Goal: Communication & Community: Answer question/provide support

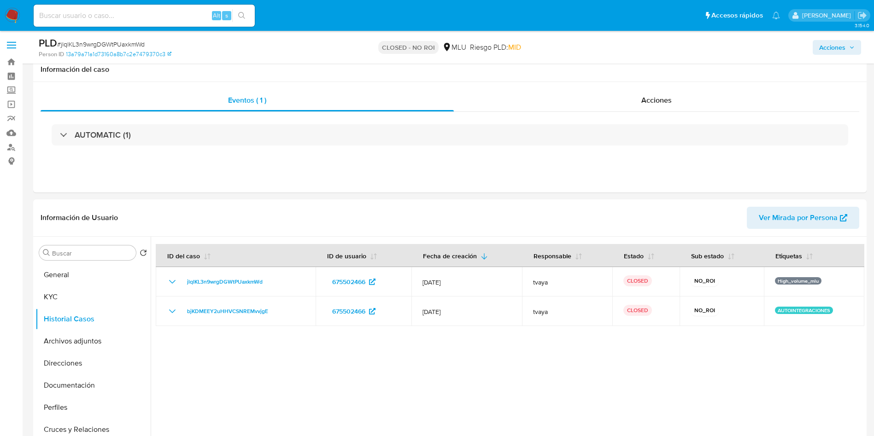
select select "10"
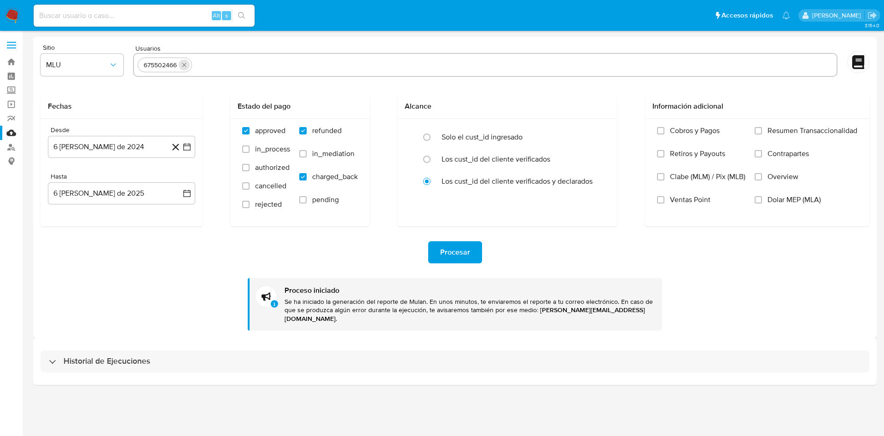
click at [185, 63] on icon "quitar 675502466" at bounding box center [184, 64] width 7 height 7
click at [194, 70] on input "text" at bounding box center [485, 65] width 695 height 15
paste input "237464777 1006784412 173397312 200423596 1682905177"
type input "237464777 1006784412 173397312 200423596 1682905177"
click at [474, 250] on button "Procesar" at bounding box center [455, 252] width 54 height 22
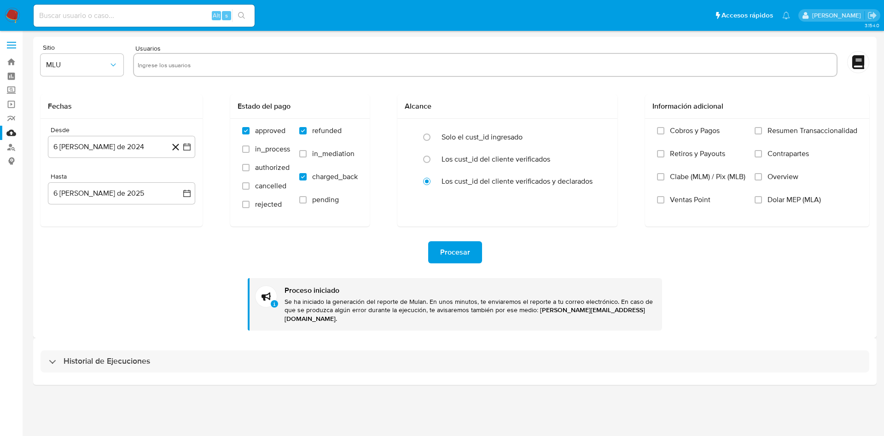
click at [299, 60] on input "text" at bounding box center [485, 65] width 695 height 15
click at [157, 60] on input "text" at bounding box center [485, 65] width 695 height 15
paste input "237464777, 1006784412, 173397312, 200423596, 1682905177"
type input "237464777, 1006784412, 173397312, 200423596, 1682905177"
click at [176, 264] on div "Procesar Proceso iniciado Se ha iniciado la generación del reporte de Mulan. En…" at bounding box center [455, 279] width 829 height 104
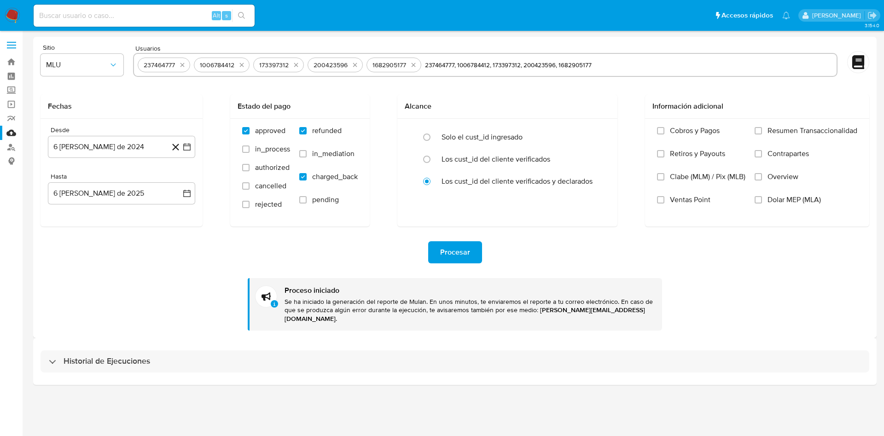
click at [454, 252] on span "Procesar" at bounding box center [455, 252] width 30 height 20
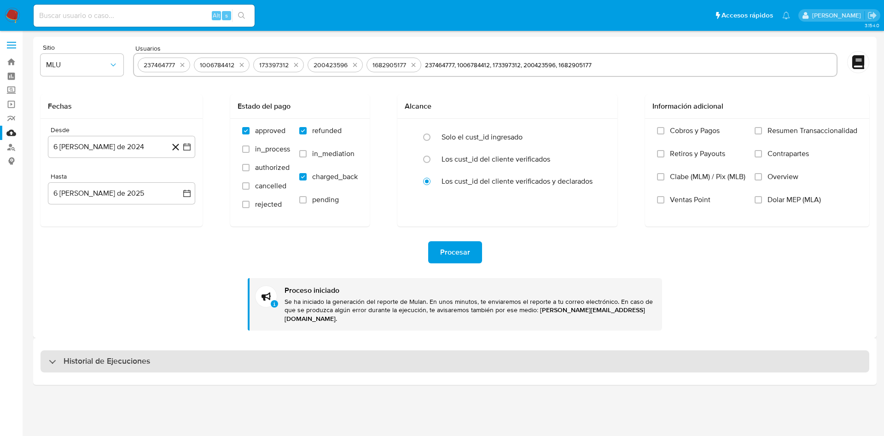
drag, startPoint x: 106, startPoint y: 366, endPoint x: 118, endPoint y: 354, distance: 16.9
click at [109, 364] on div "Historial de Ejecuciones" at bounding box center [455, 361] width 844 height 47
click at [121, 356] on h3 "Historial de Ejecuciones" at bounding box center [107, 361] width 87 height 11
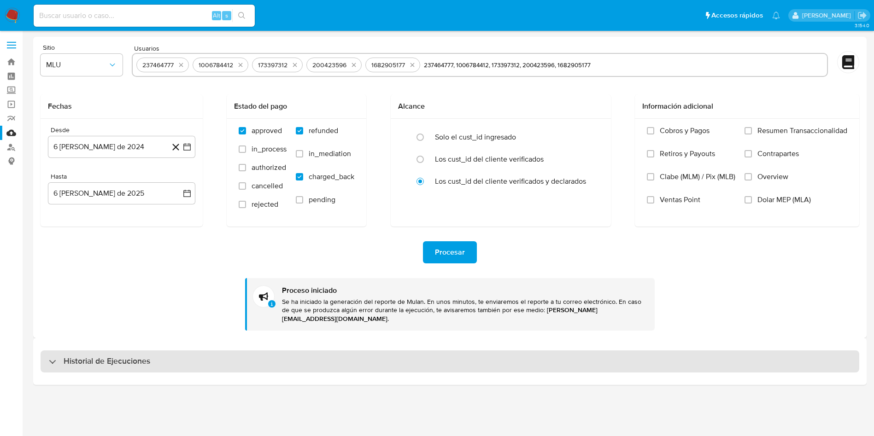
select select "10"
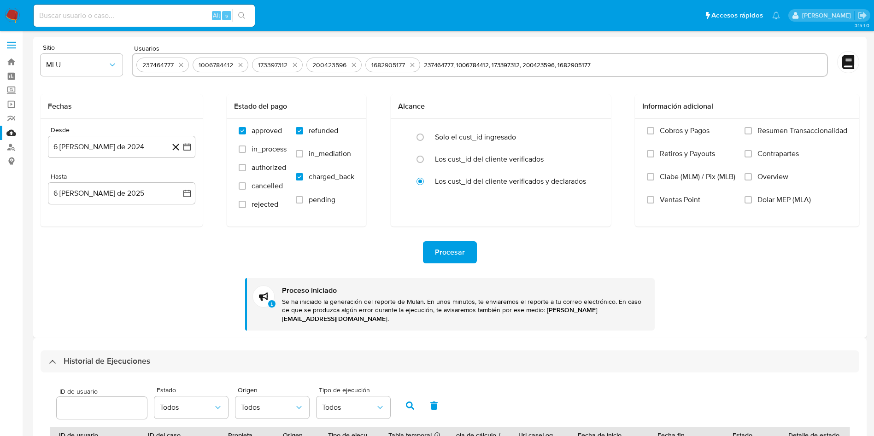
scroll to position [69, 0]
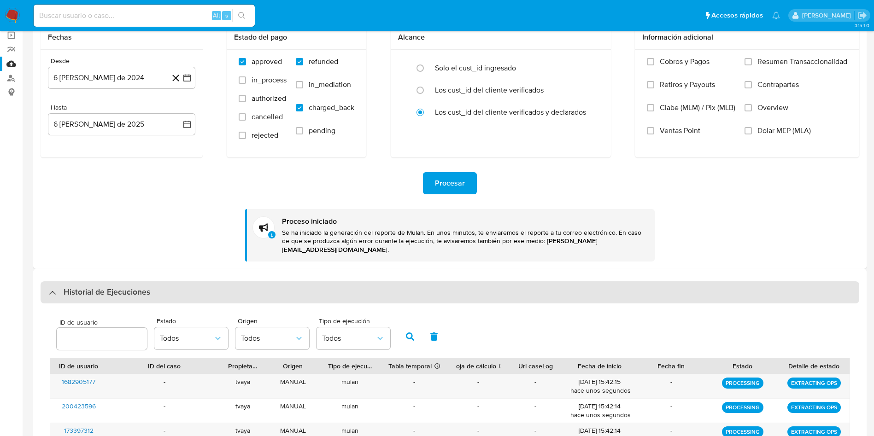
click at [91, 290] on div "Historial de Ejecuciones" at bounding box center [450, 292] width 818 height 22
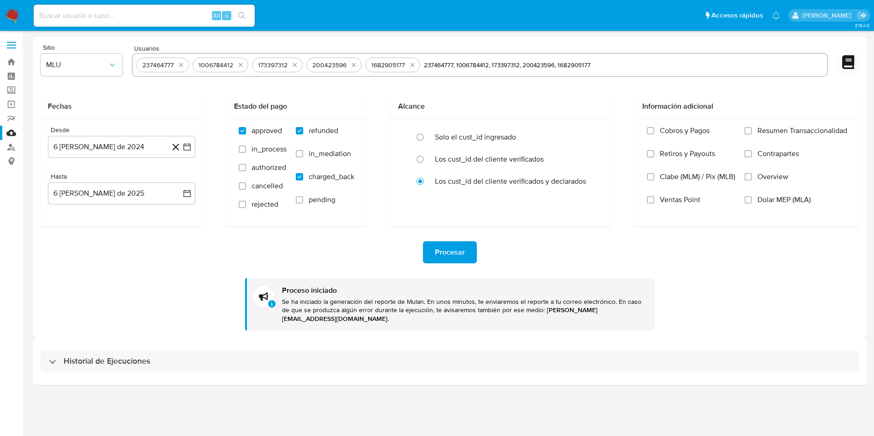
scroll to position [0, 0]
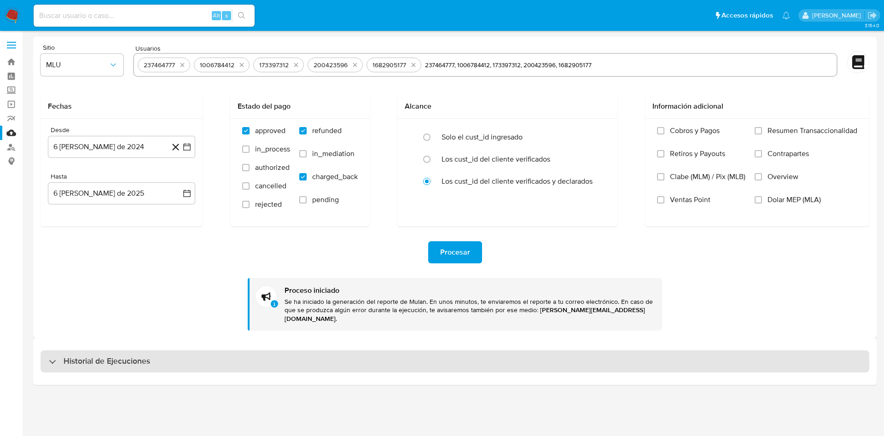
click at [103, 356] on h3 "Historial de Ejecuciones" at bounding box center [107, 361] width 87 height 11
select select "10"
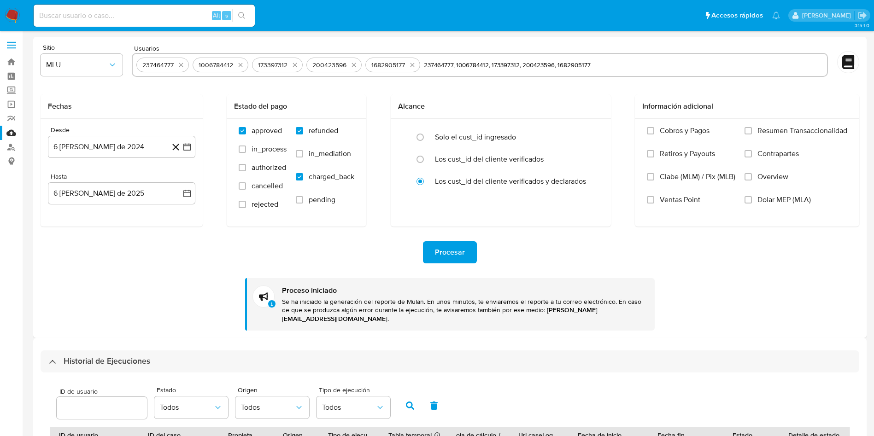
scroll to position [294, 0]
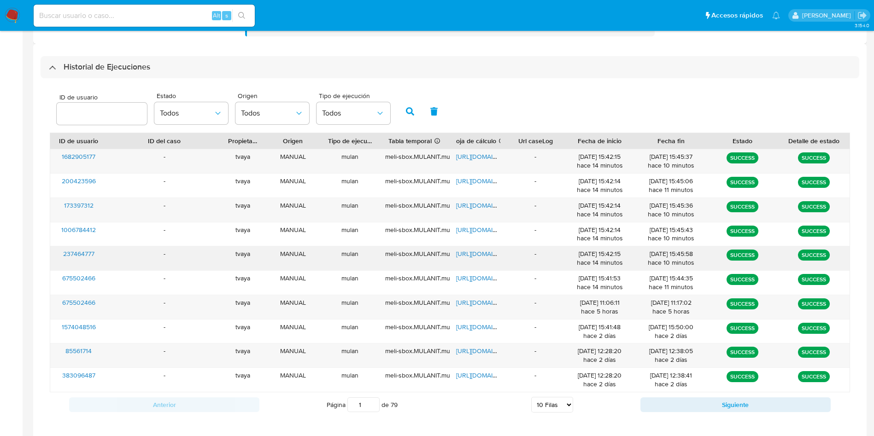
click at [481, 249] on span "https://docs.google.com/spreadsheets/d/1PYfUhVp_DyMMgf5qKH075gVlKyyic01FbFuMegp…" at bounding box center [488, 253] width 64 height 9
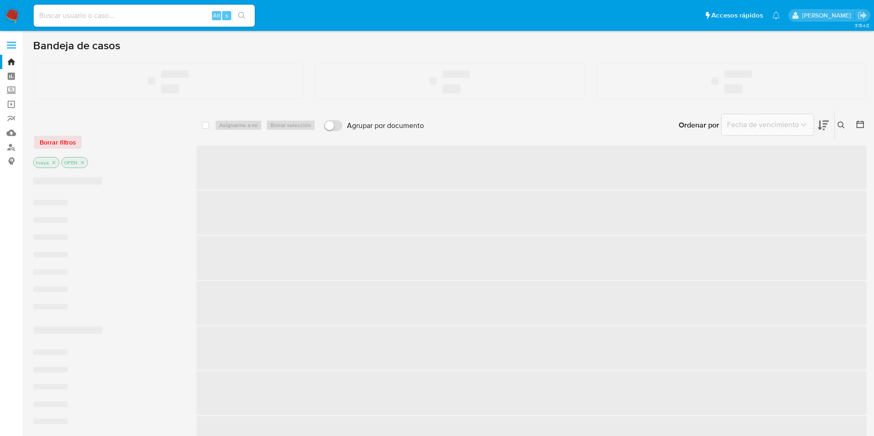
click at [129, 18] on input at bounding box center [144, 16] width 221 height 12
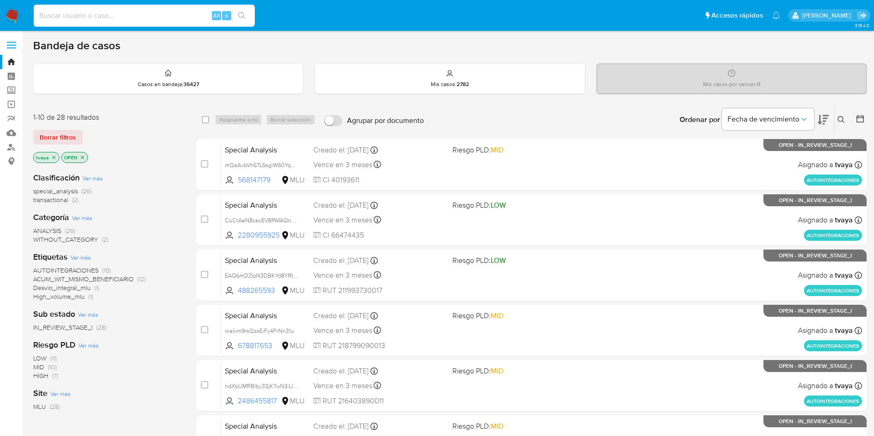
paste input "237464777"
type input "237464777"
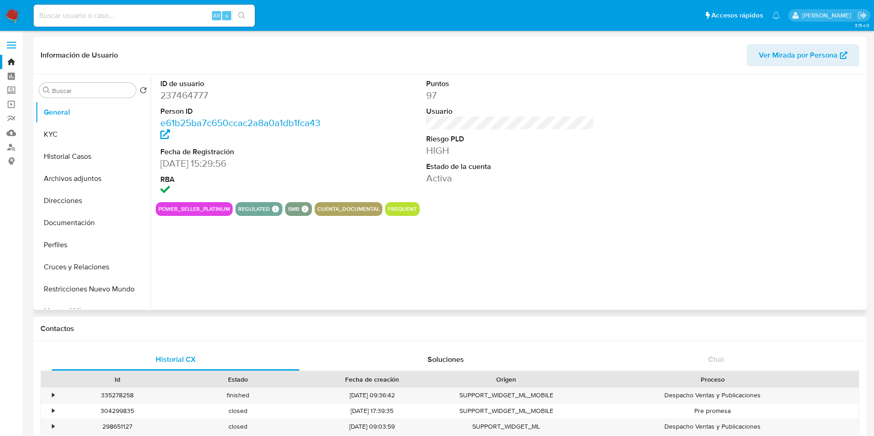
select select "10"
click at [69, 165] on button "Historial Casos" at bounding box center [89, 157] width 108 height 22
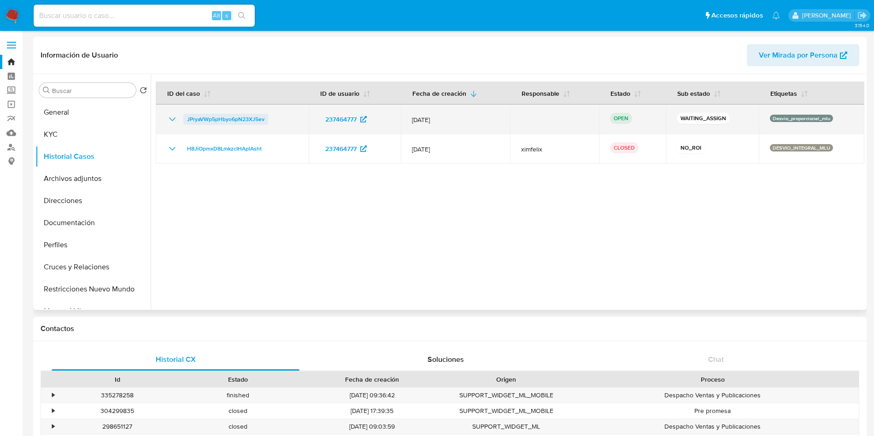
click at [253, 117] on span "JPryaVWp5pHbyo6pN23XJ5ev" at bounding box center [225, 119] width 77 height 11
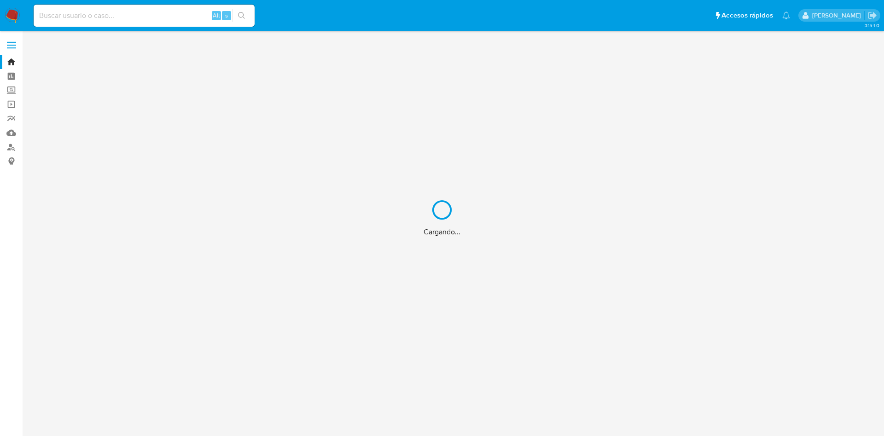
click at [113, 21] on div "Cargando..." at bounding box center [442, 218] width 884 height 436
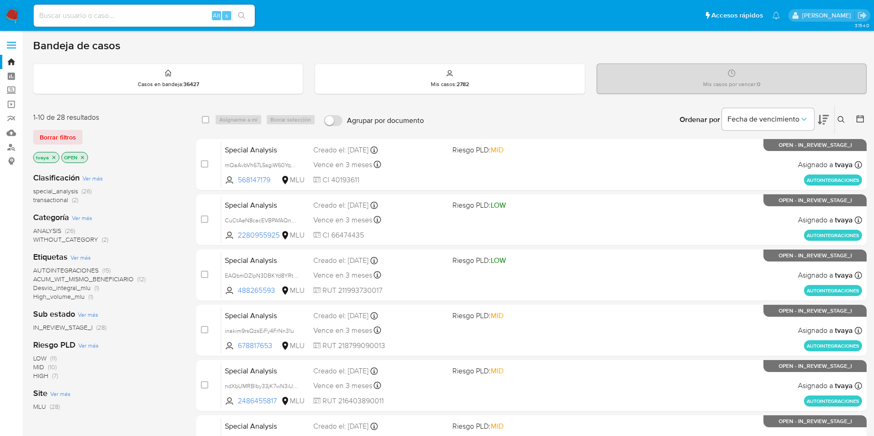
click at [54, 154] on p "tvaya" at bounding box center [46, 157] width 25 height 10
click at [54, 160] on icon "close-filter" at bounding box center [54, 158] width 6 height 6
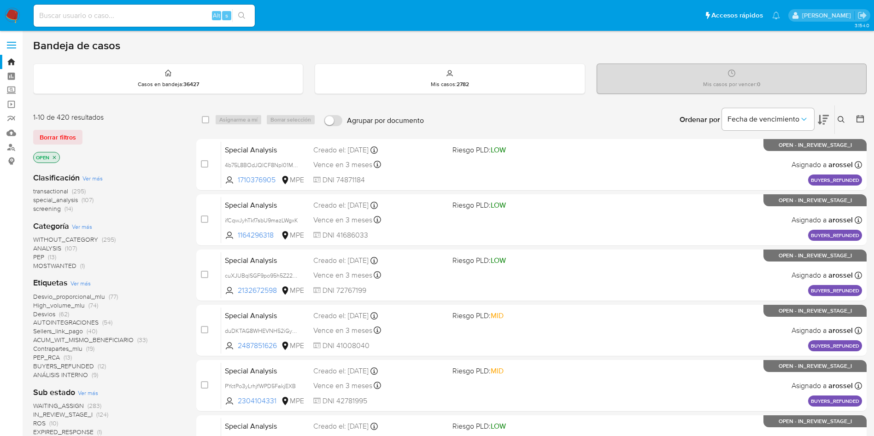
click at [840, 119] on icon at bounding box center [840, 119] width 7 height 7
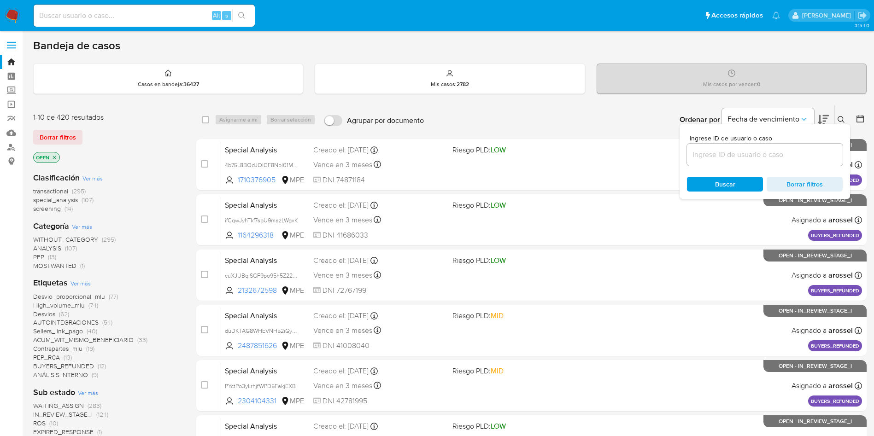
click at [749, 160] on input at bounding box center [765, 155] width 156 height 12
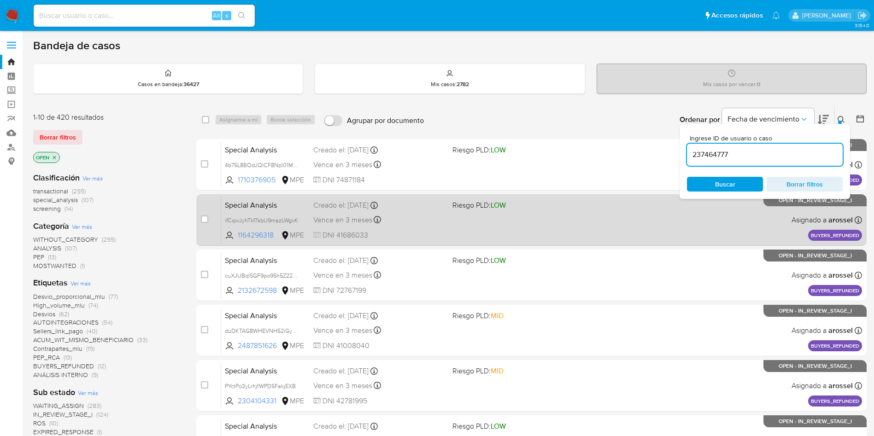
type input "237464777"
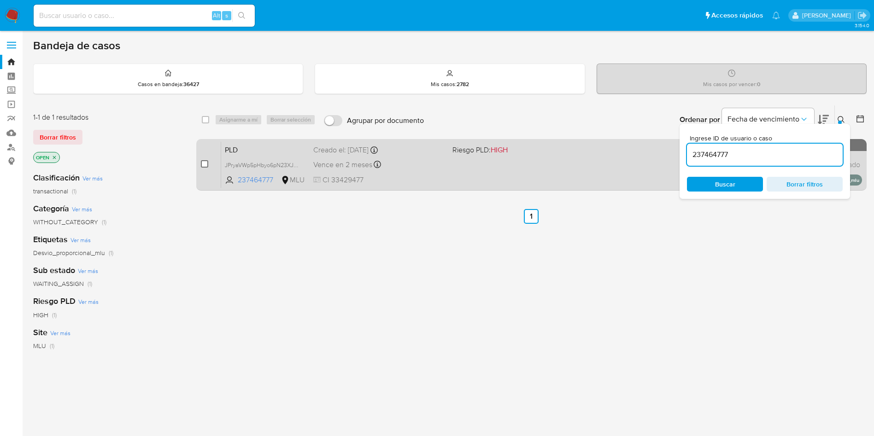
click at [203, 164] on input "checkbox" at bounding box center [204, 163] width 7 height 7
checkbox input "true"
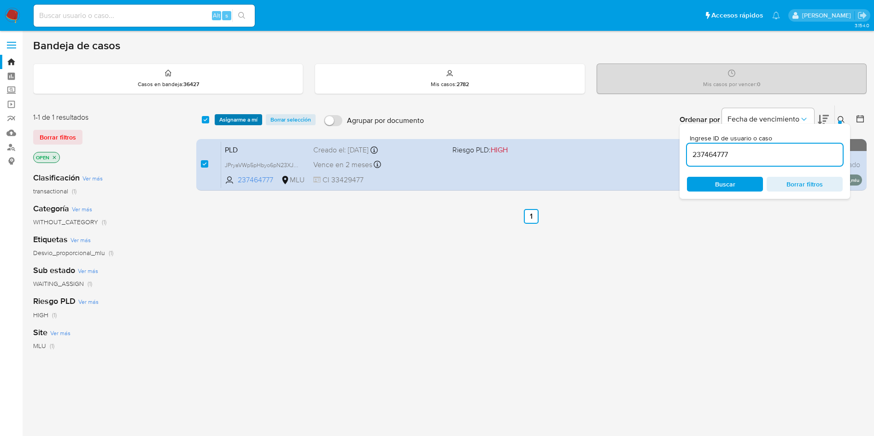
click at [234, 121] on span "Asignarme a mí" at bounding box center [238, 119] width 38 height 9
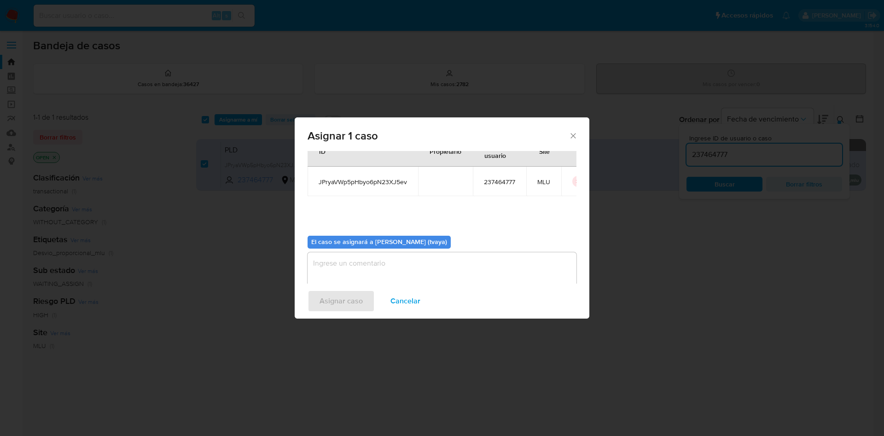
scroll to position [48, 0]
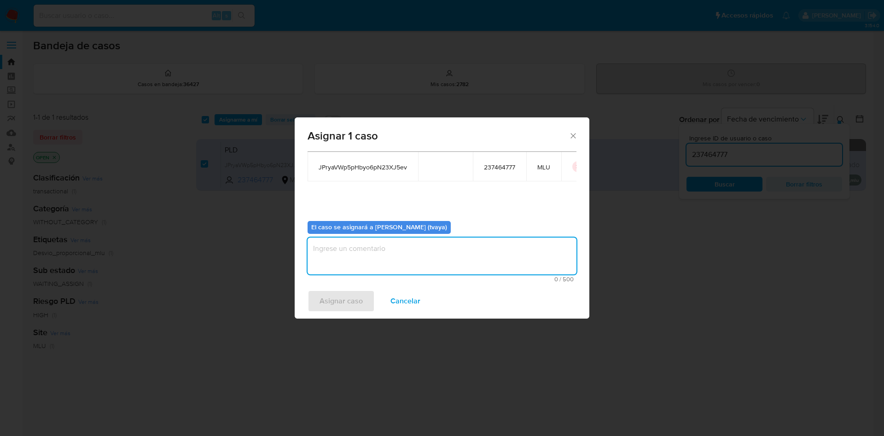
click at [372, 265] on textarea "assign-modal" at bounding box center [442, 256] width 269 height 37
type textarea "."
click at [350, 300] on span "Asignar caso" at bounding box center [341, 301] width 43 height 20
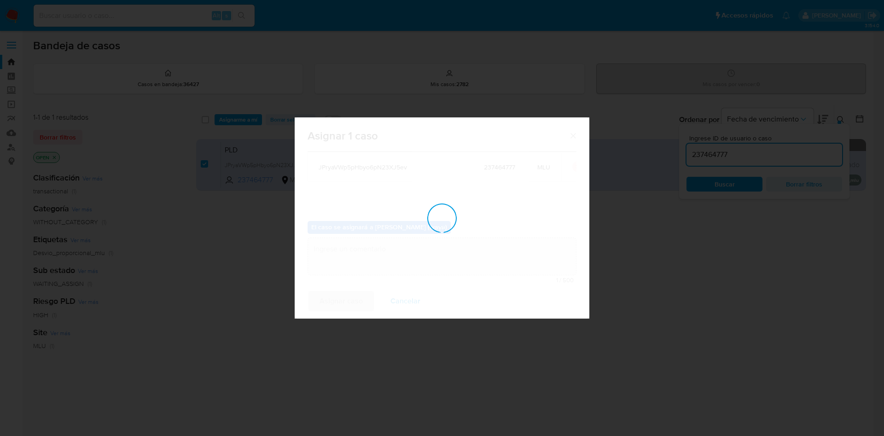
checkbox input "false"
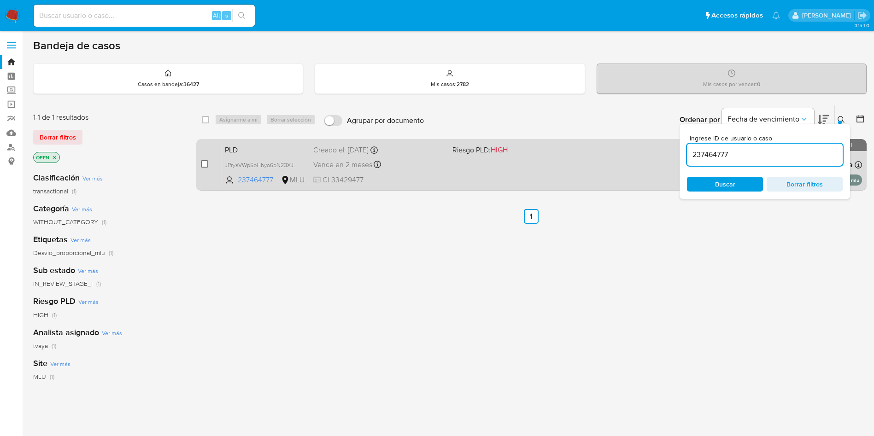
click at [204, 160] on input "checkbox" at bounding box center [204, 163] width 7 height 7
checkbox input "true"
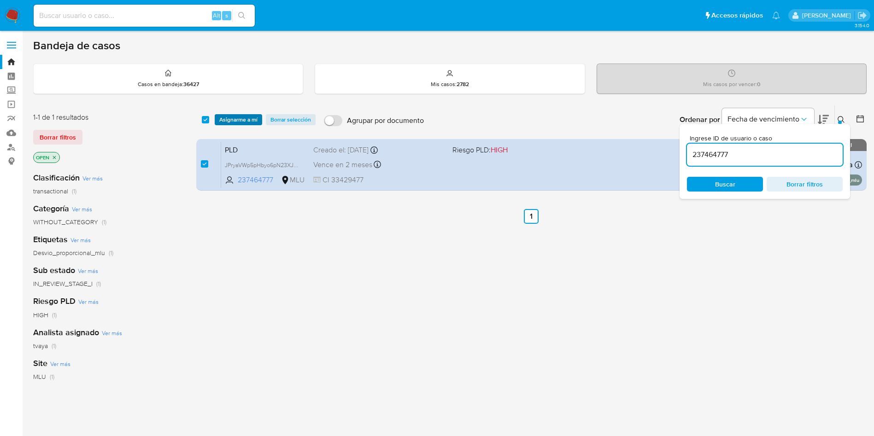
click at [243, 118] on span "Asignarme a mí" at bounding box center [238, 119] width 38 height 9
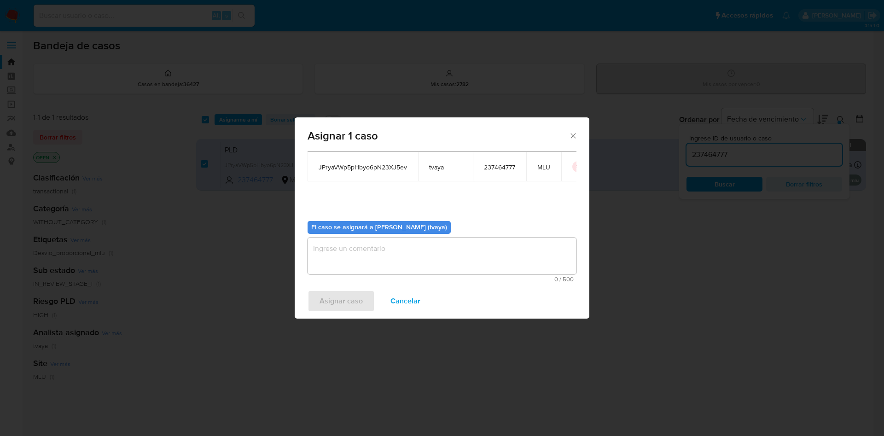
click at [358, 249] on textarea "assign-modal" at bounding box center [442, 256] width 269 height 37
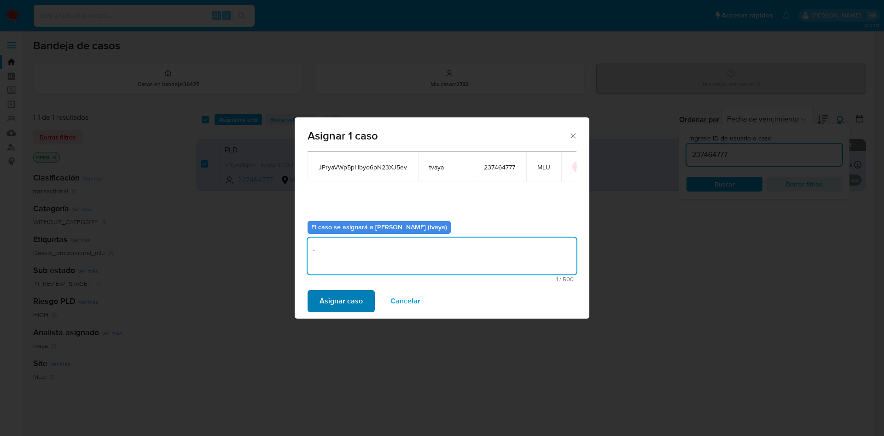
type textarea "."
click at [344, 305] on span "Asignar caso" at bounding box center [341, 301] width 43 height 20
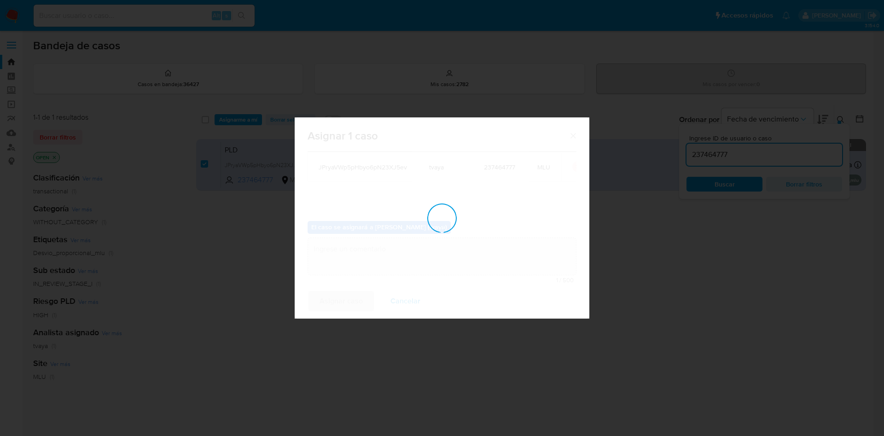
checkbox input "false"
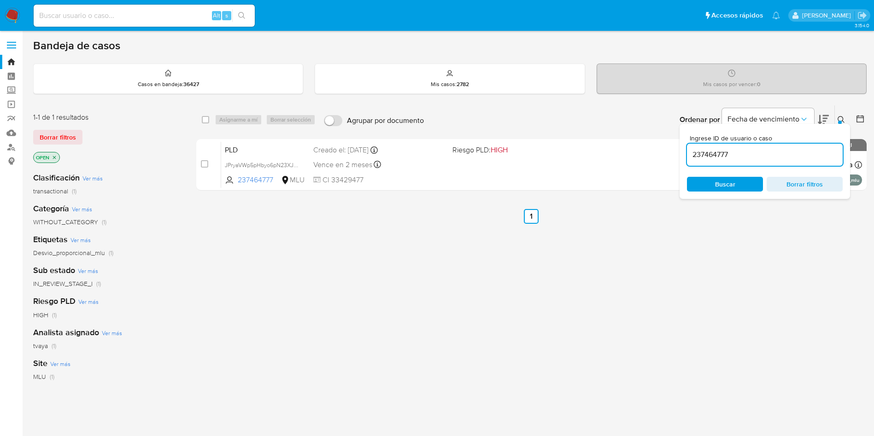
click at [433, 200] on div "select-all-cases-checkbox Asignarme a mí Borrar selección Agrupar por documento…" at bounding box center [531, 313] width 670 height 417
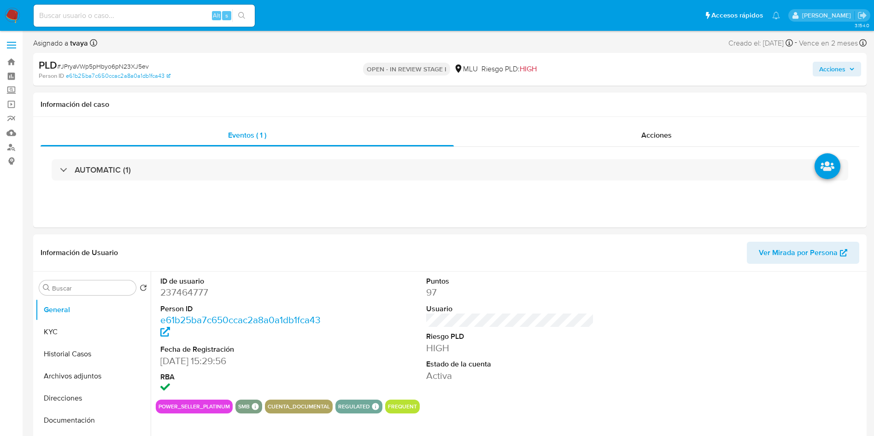
select select "10"
click at [171, 293] on dd "237464777" at bounding box center [244, 292] width 168 height 13
copy dd "237464777"
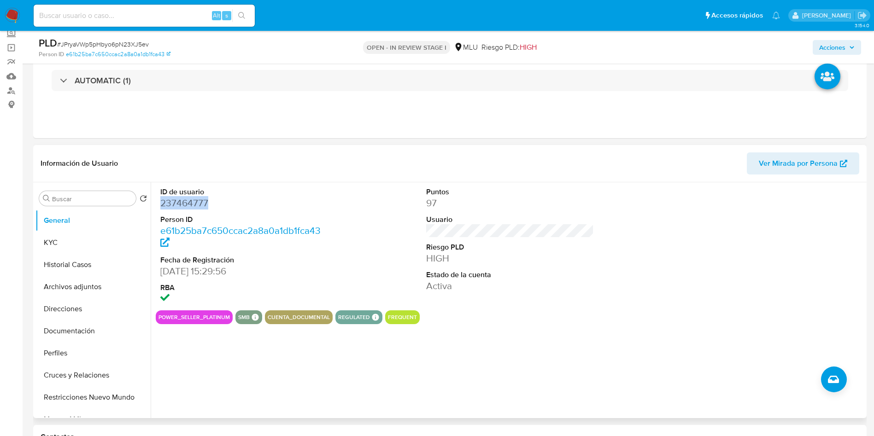
scroll to position [69, 0]
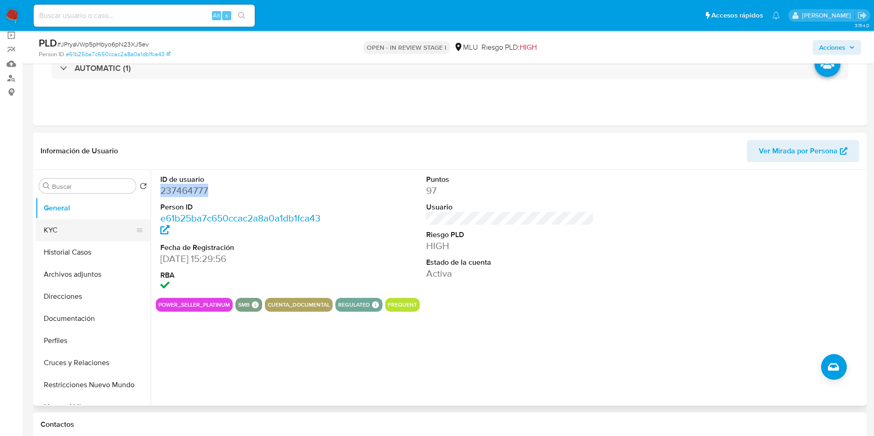
click at [70, 240] on button "KYC" at bounding box center [89, 230] width 108 height 22
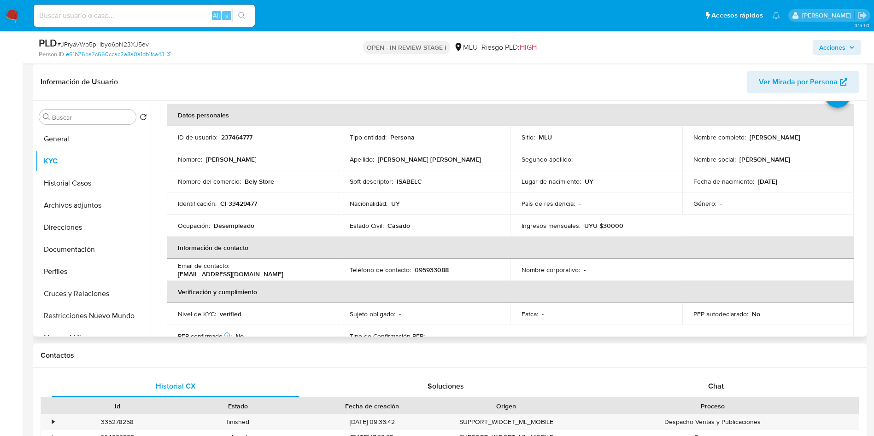
scroll to position [45, 0]
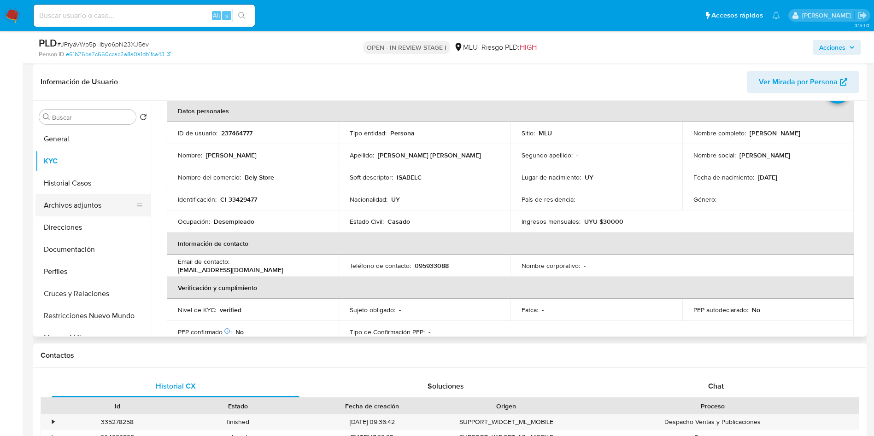
click at [79, 207] on button "Archivos adjuntos" at bounding box center [89, 205] width 108 height 22
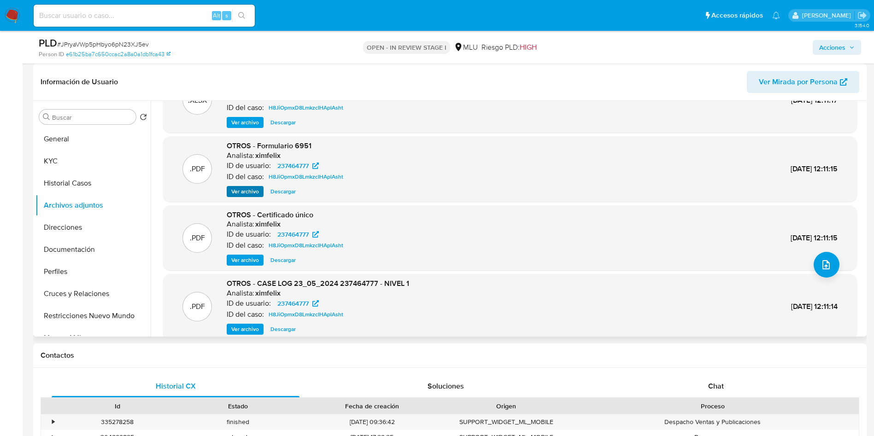
scroll to position [69, 0]
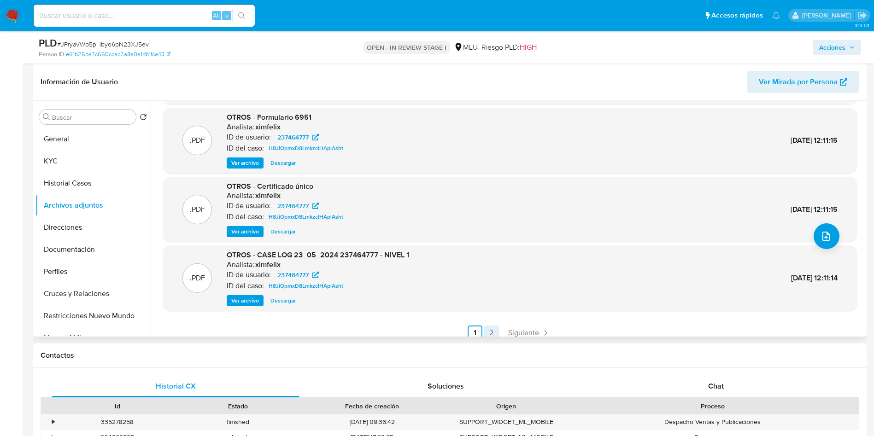
click at [488, 331] on link "2" at bounding box center [491, 333] width 15 height 15
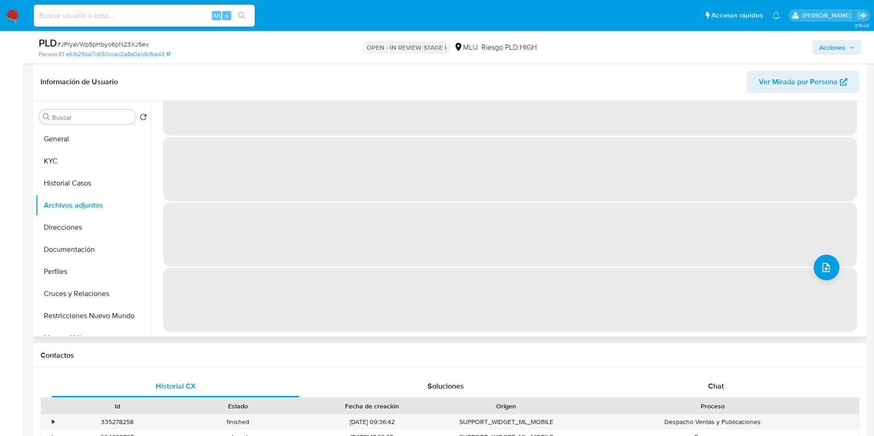
scroll to position [0, 0]
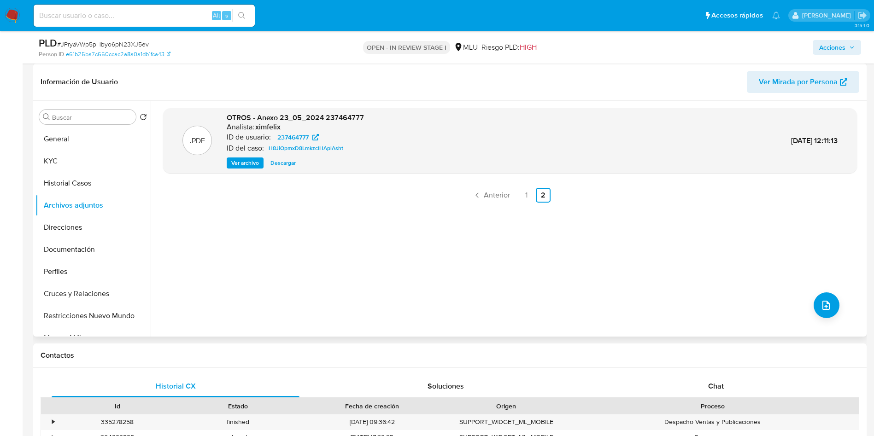
click at [240, 169] on div ".PDF OTROS - Anexo 23_05_2024 237464777 Analista: ximfelix ID de usuario: 23746…" at bounding box center [510, 140] width 694 height 65
click at [239, 167] on span "Ver archivo" at bounding box center [245, 162] width 28 height 9
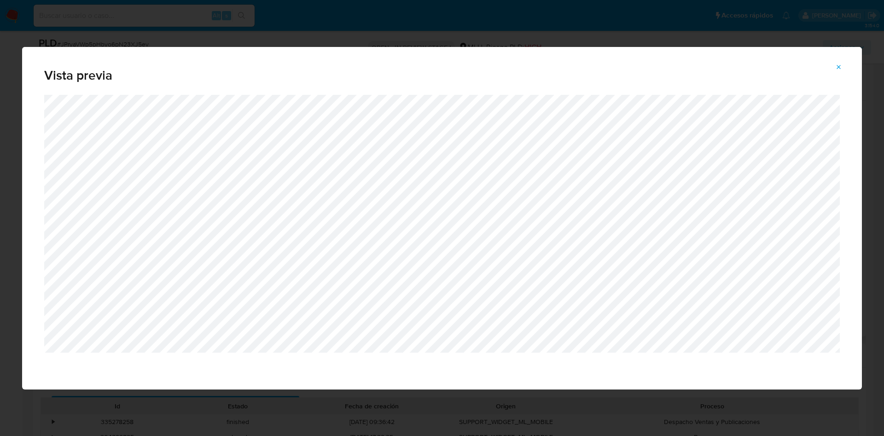
click at [838, 66] on icon "Attachment preview" at bounding box center [838, 67] width 7 height 7
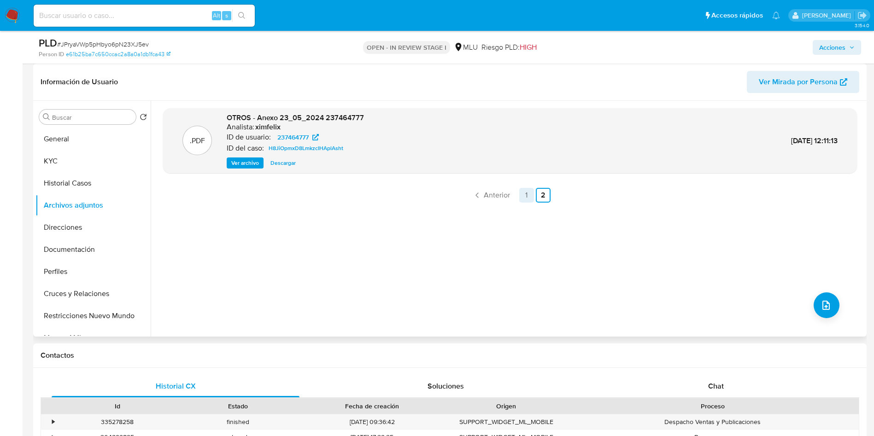
click at [527, 194] on link "1" at bounding box center [526, 195] width 15 height 15
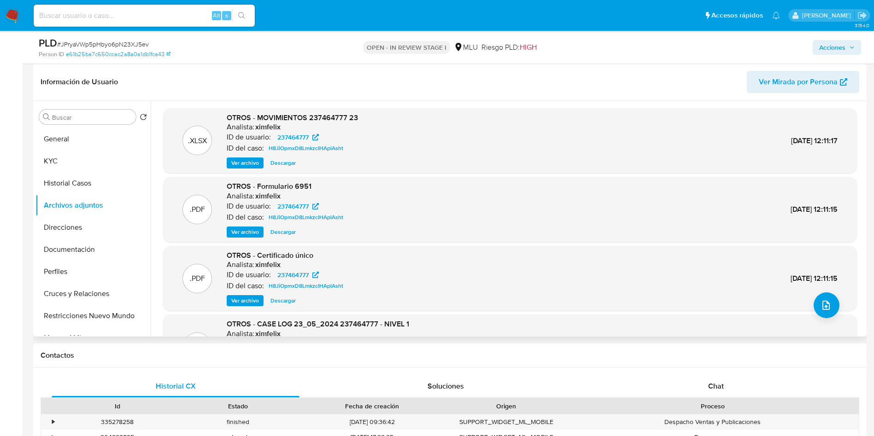
click at [255, 233] on span "Ver archivo" at bounding box center [245, 231] width 28 height 9
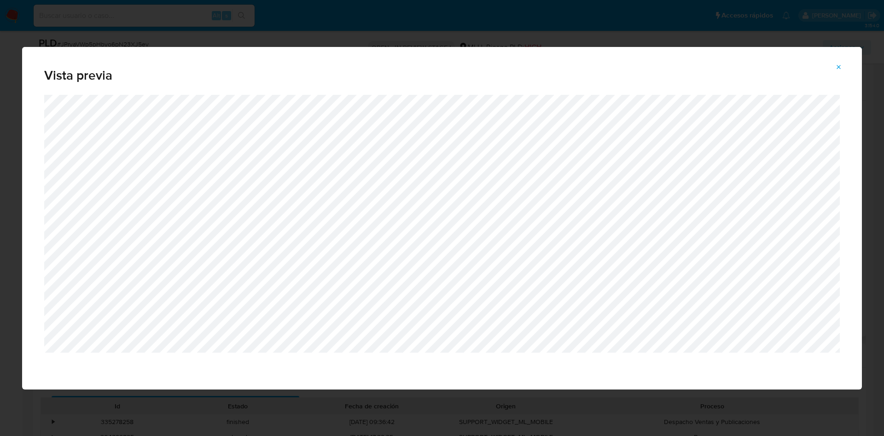
click at [553, 15] on div "Vista previa" at bounding box center [442, 218] width 884 height 436
click at [840, 67] on icon "Attachment preview" at bounding box center [839, 67] width 4 height 4
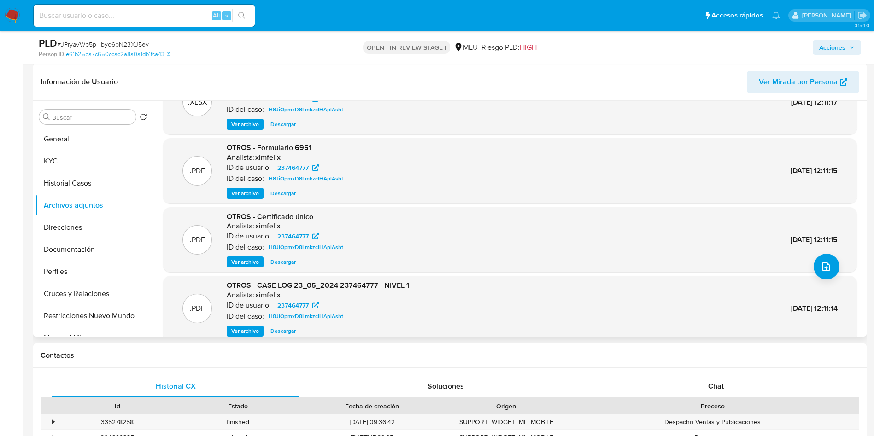
scroll to position [69, 0]
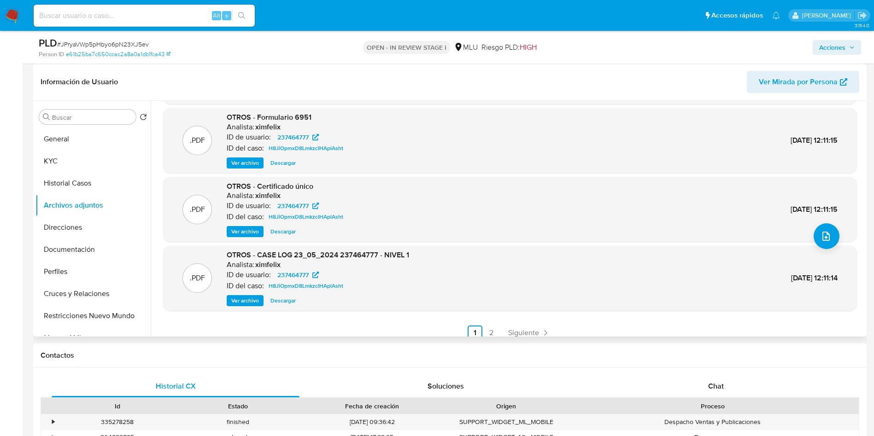
click at [251, 300] on span "Ver archivo" at bounding box center [245, 300] width 28 height 9
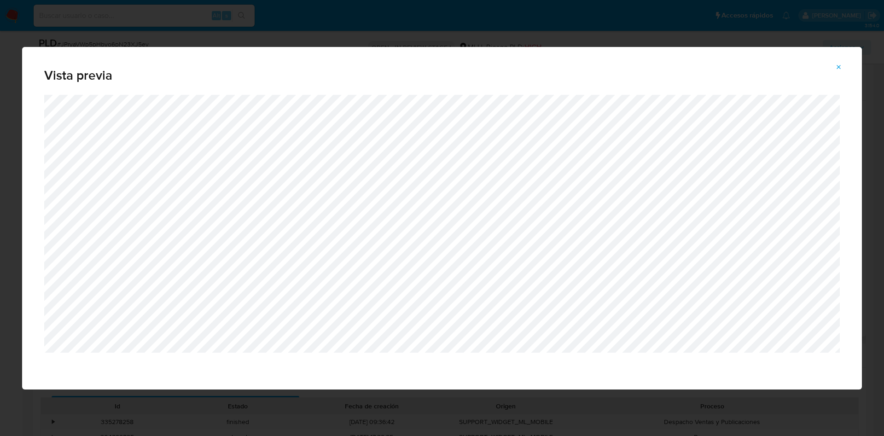
click at [841, 68] on icon "Attachment preview" at bounding box center [839, 67] width 4 height 4
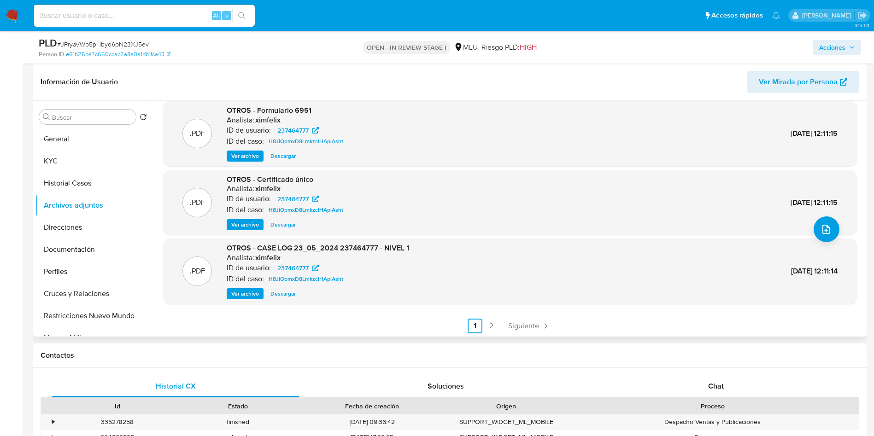
scroll to position [77, 0]
click at [713, 390] on span "Chat" at bounding box center [716, 386] width 16 height 11
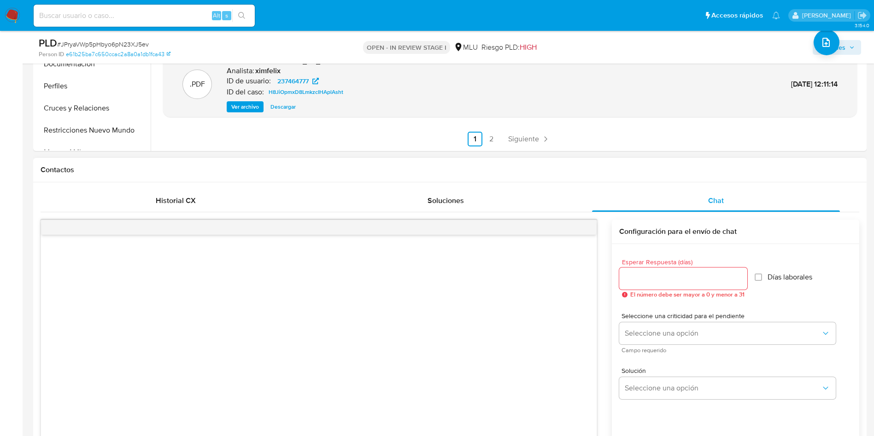
scroll to position [345, 0]
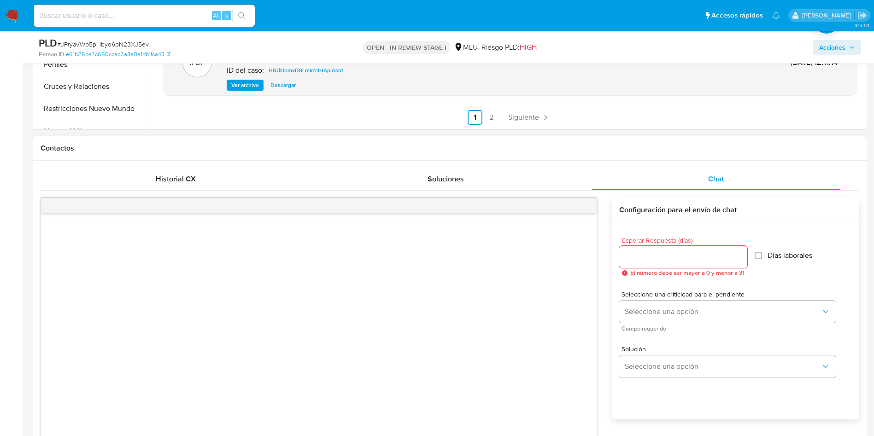
click at [664, 258] on input "Esperar Respuesta (días)" at bounding box center [683, 257] width 128 height 12
type input "3"
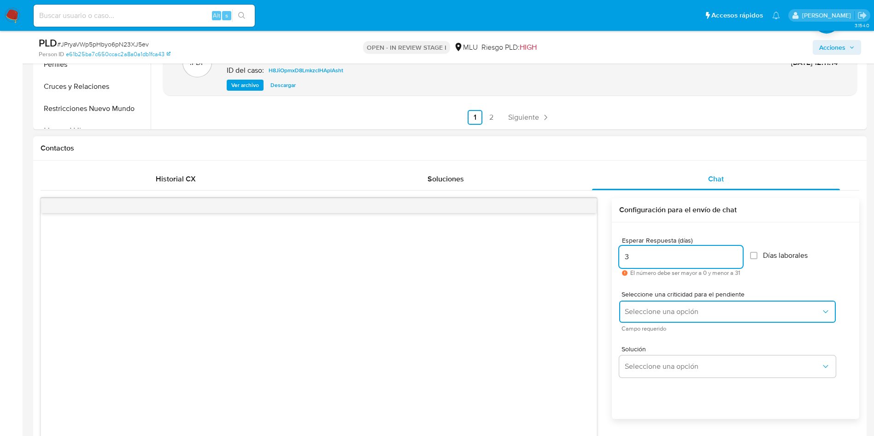
click at [657, 315] on span "Seleccione una opción" at bounding box center [722, 311] width 196 height 9
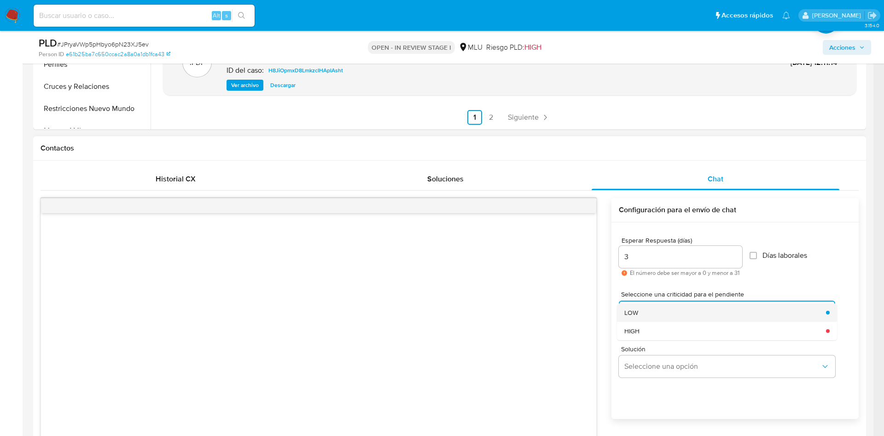
click at [655, 311] on div "LOW" at bounding box center [722, 312] width 196 height 18
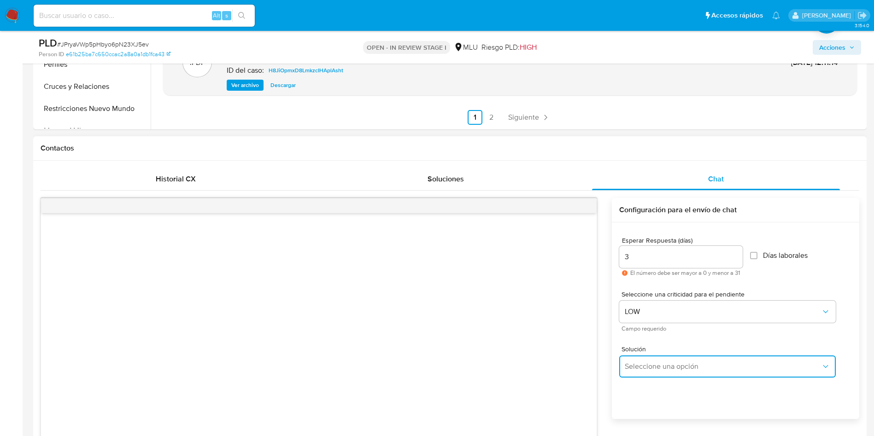
click at [659, 366] on span "Seleccione una opción" at bounding box center [722, 366] width 196 height 9
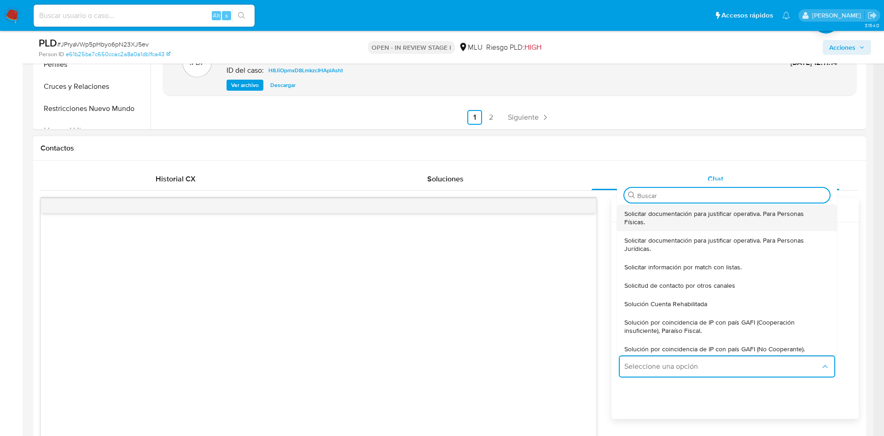
click at [655, 216] on span "Solicitar documentación para justificar operativa. Para Personas Físicas." at bounding box center [724, 218] width 200 height 17
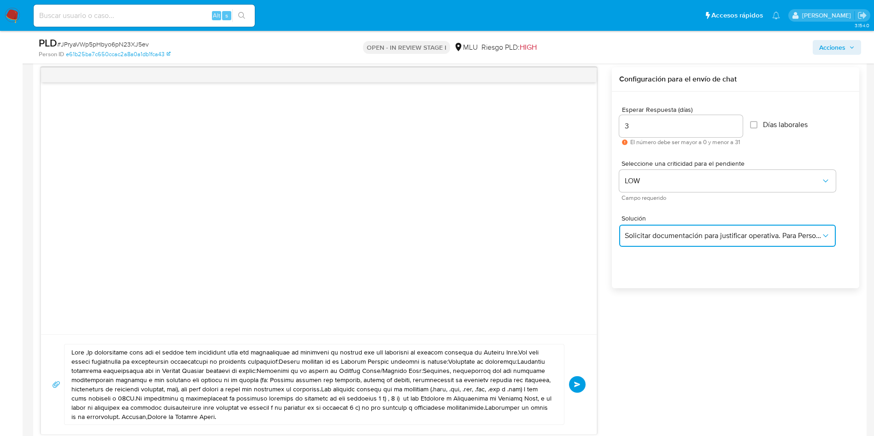
scroll to position [553, 0]
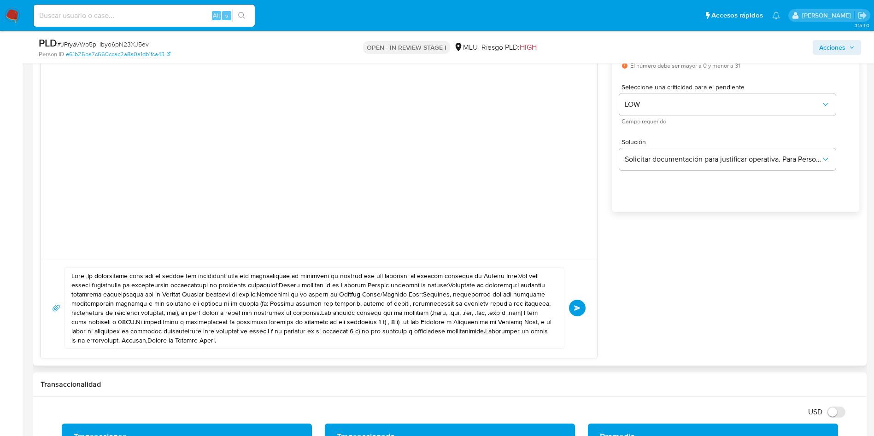
click at [255, 304] on textarea at bounding box center [311, 308] width 481 height 80
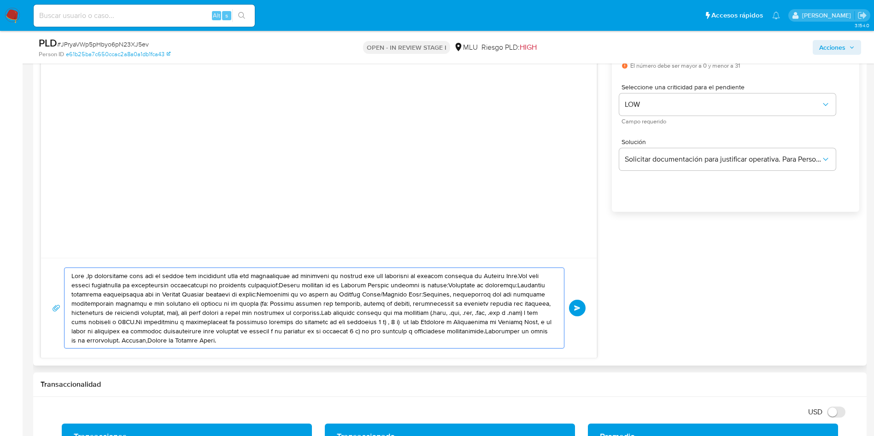
click at [255, 304] on textarea at bounding box center [311, 308] width 481 height 80
paste textarea "XXXXXX, ¿cómo estás? Te contactamos ya que necesitamos verificar algunos datos …"
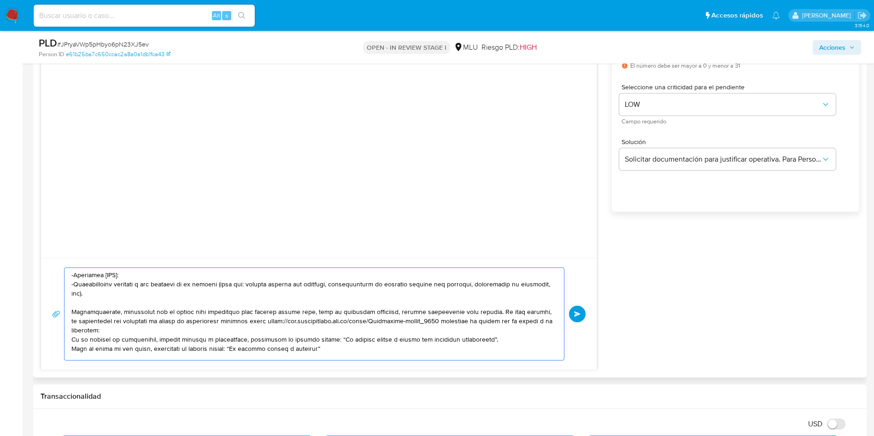
scroll to position [0, 0]
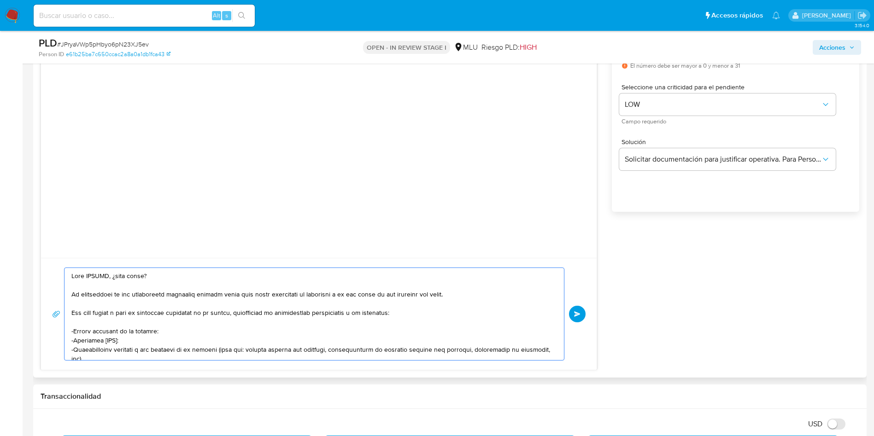
click at [94, 275] on textarea at bounding box center [311, 314] width 481 height 92
paste textarea "Shirley"
drag, startPoint x: 121, startPoint y: 315, endPoint x: 140, endPoint y: 295, distance: 27.0
click at [140, 295] on textarea at bounding box center [311, 314] width 481 height 92
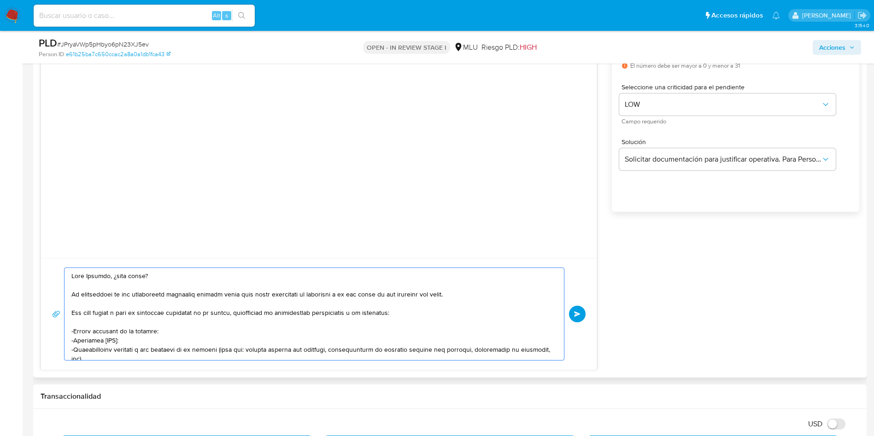
click at [140, 295] on textarea at bounding box center [311, 314] width 481 height 92
click at [117, 296] on textarea at bounding box center [311, 314] width 481 height 92
drag, startPoint x: 151, startPoint y: 353, endPoint x: 22, endPoint y: 238, distance: 172.8
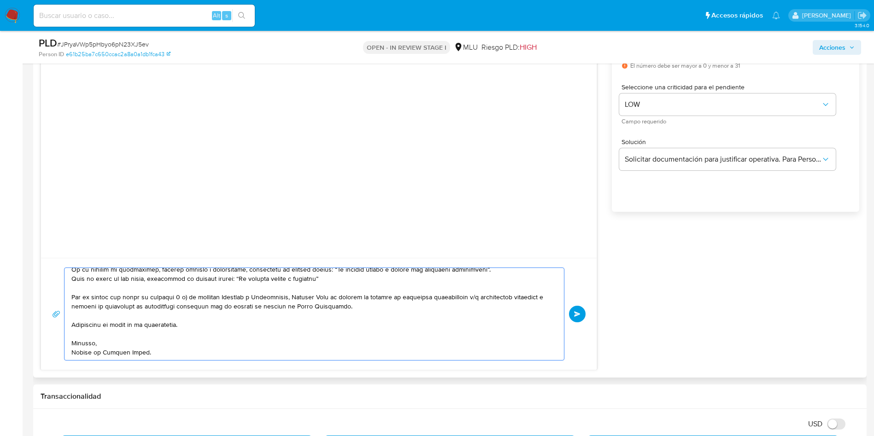
scroll to position [145, 0]
click at [160, 351] on textarea at bounding box center [311, 314] width 481 height 92
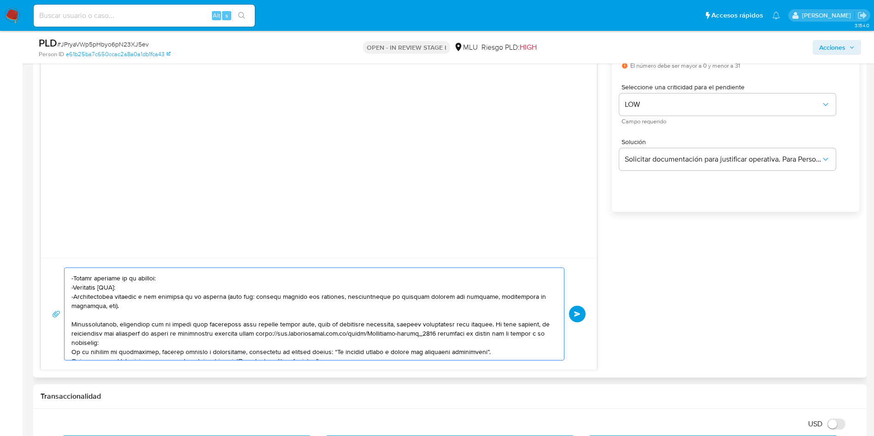
scroll to position [0, 0]
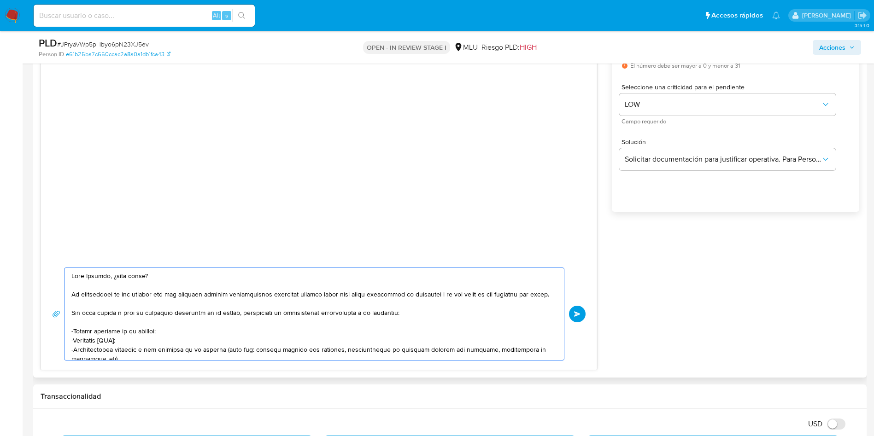
drag, startPoint x: 146, startPoint y: 354, endPoint x: 66, endPoint y: 250, distance: 131.0
click at [66, 250] on div "Enviar" at bounding box center [319, 180] width 556 height 379
paste textarea "desde el equipo de Prevención de Lavado de Activos de Mercado Pago. Hemos notad…"
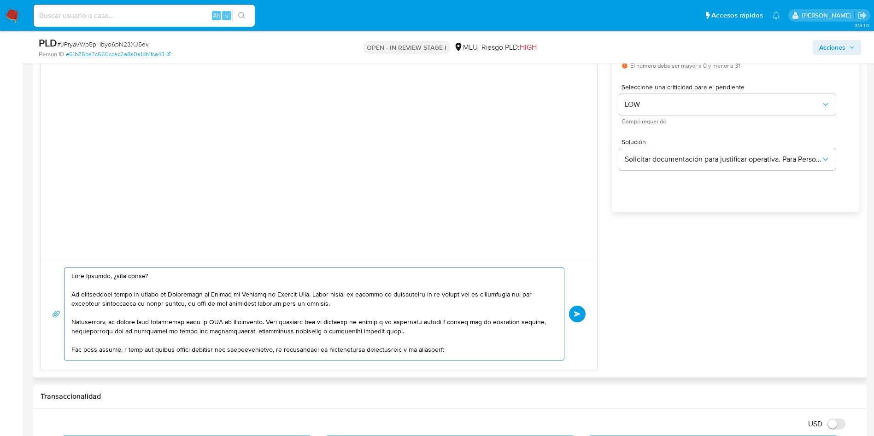
drag, startPoint x: 117, startPoint y: 296, endPoint x: 327, endPoint y: 292, distance: 209.6
click at [327, 292] on textarea at bounding box center [311, 314] width 481 height 92
drag, startPoint x: 438, startPoint y: 296, endPoint x: 72, endPoint y: 322, distance: 367.0
click at [72, 322] on textarea at bounding box center [311, 314] width 481 height 92
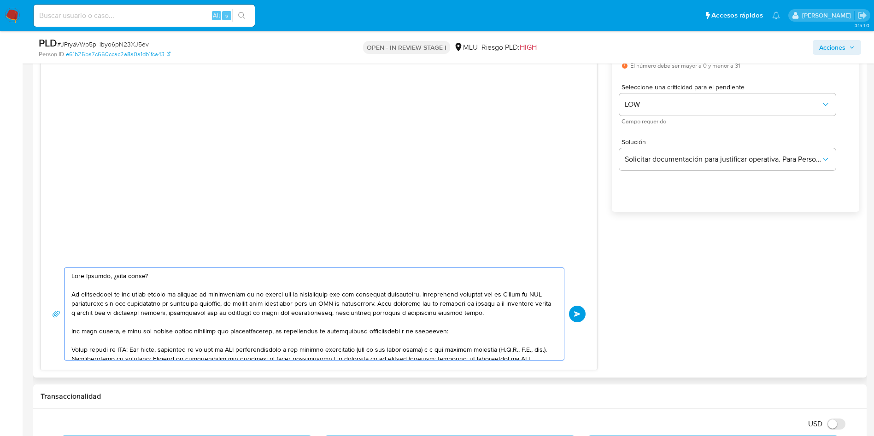
drag, startPoint x: 428, startPoint y: 302, endPoint x: 267, endPoint y: 303, distance: 161.2
click at [267, 303] on textarea at bounding box center [311, 314] width 481 height 92
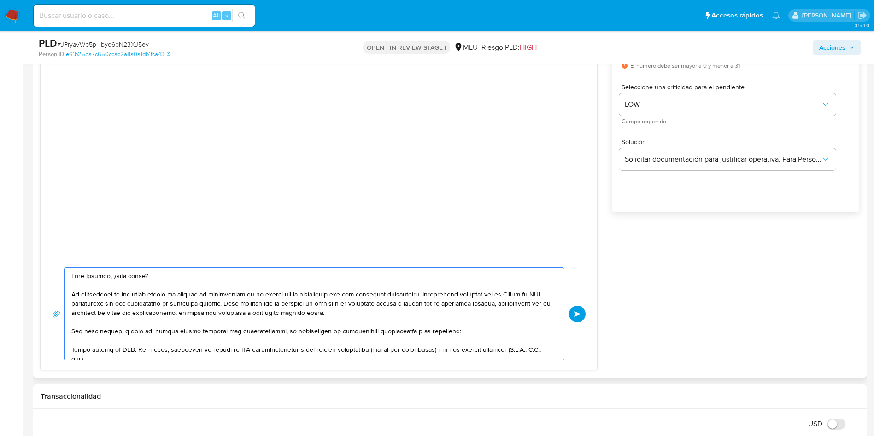
click at [441, 293] on textarea at bounding box center [311, 314] width 481 height 92
click at [166, 303] on textarea at bounding box center [311, 314] width 481 height 92
click at [363, 305] on textarea at bounding box center [311, 314] width 481 height 92
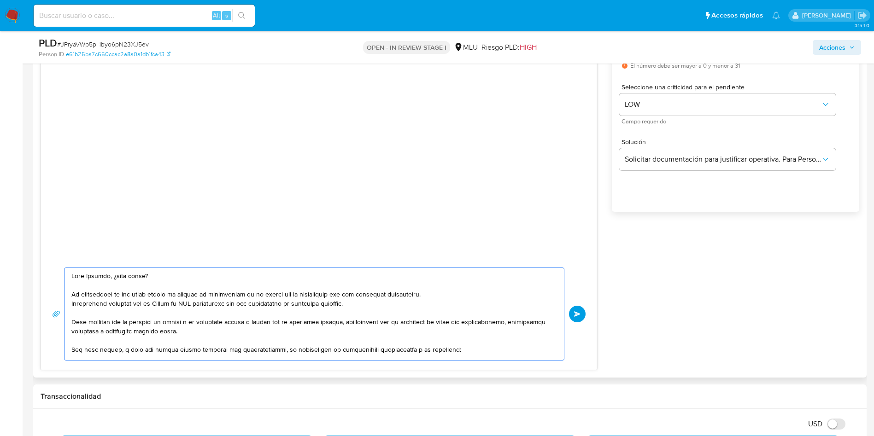
click at [207, 328] on textarea at bounding box center [311, 314] width 481 height 92
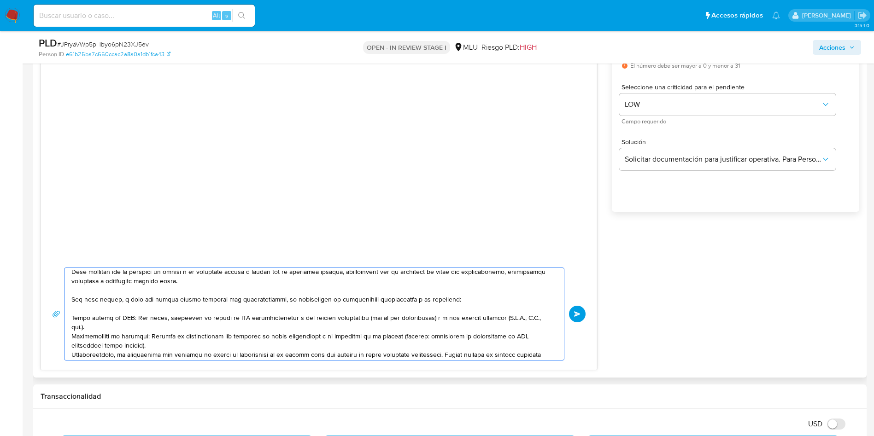
scroll to position [57, 0]
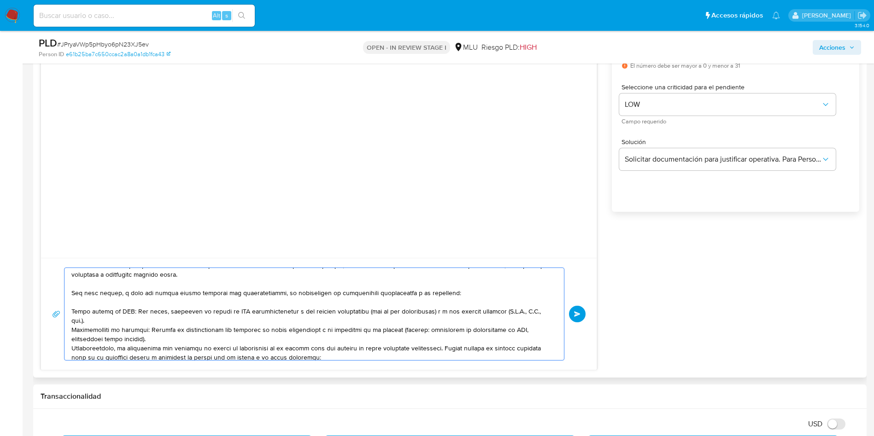
drag, startPoint x: 108, startPoint y: 319, endPoint x: 514, endPoint y: 310, distance: 406.3
click at [514, 310] on textarea at bounding box center [311, 314] width 481 height 92
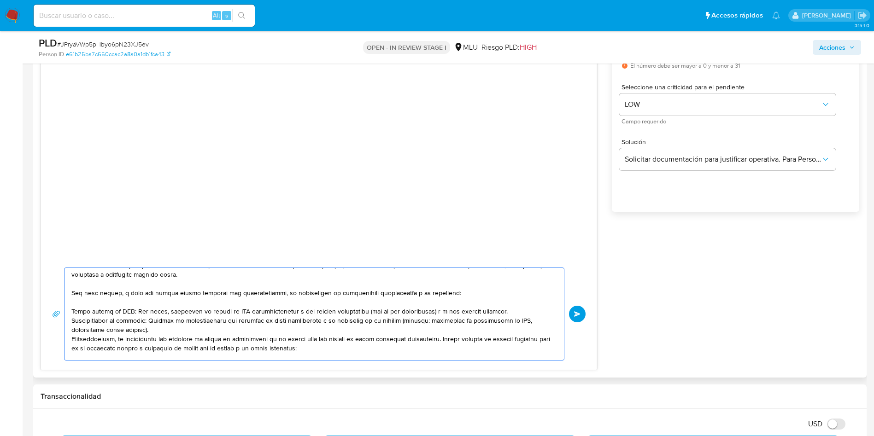
scroll to position [126, 0]
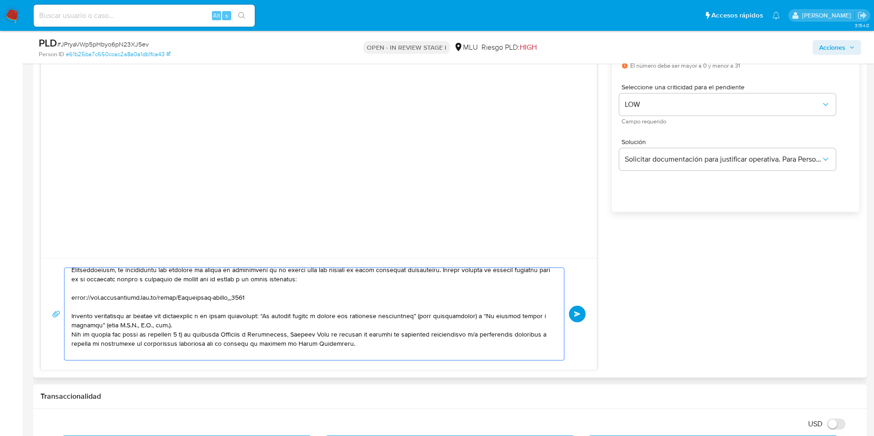
click at [158, 325] on textarea at bounding box center [311, 314] width 481 height 92
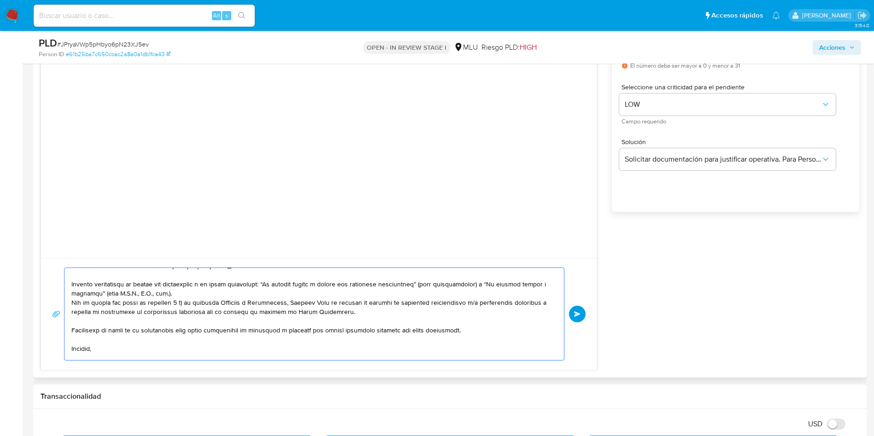
scroll to position [181, 0]
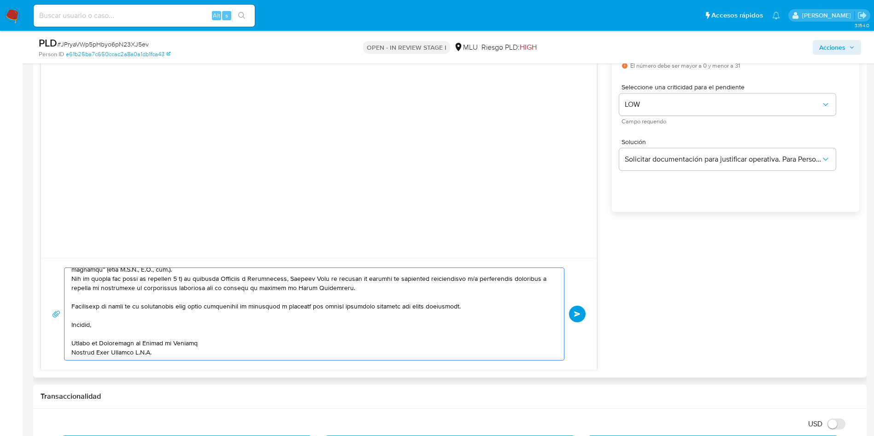
click at [472, 305] on textarea at bounding box center [311, 314] width 481 height 92
drag, startPoint x: 162, startPoint y: 350, endPoint x: 140, endPoint y: 351, distance: 22.1
click at [140, 351] on textarea at bounding box center [311, 314] width 481 height 92
click at [92, 343] on textarea at bounding box center [311, 314] width 481 height 92
drag, startPoint x: 105, startPoint y: 344, endPoint x: 202, endPoint y: 344, distance: 97.6
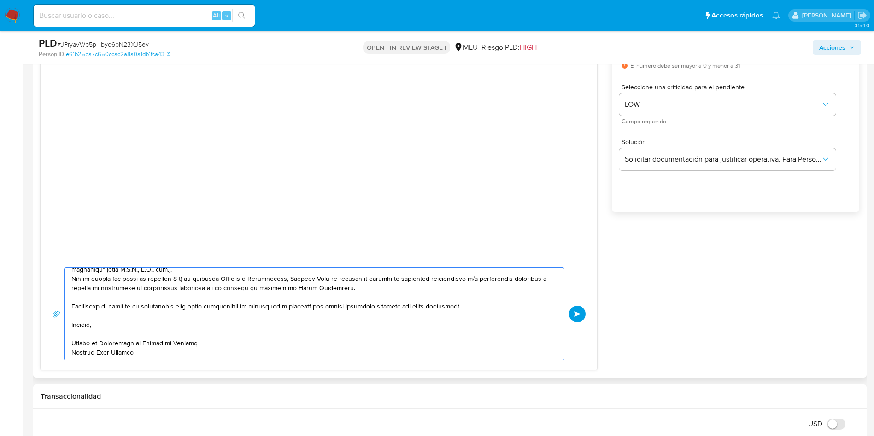
click at [202, 344] on textarea at bounding box center [311, 314] width 481 height 92
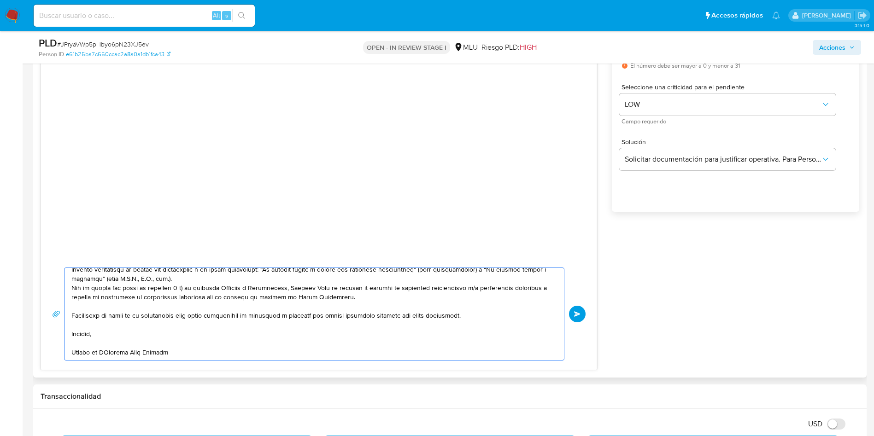
scroll to position [172, 0]
click at [112, 343] on textarea at bounding box center [311, 314] width 481 height 92
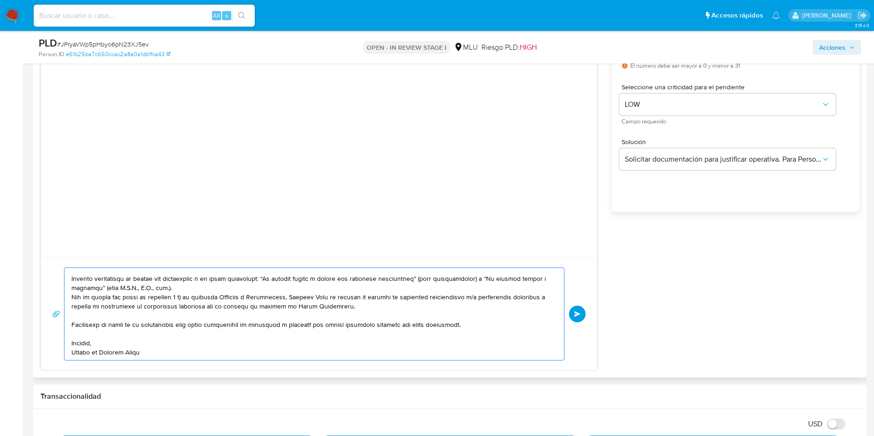
scroll to position [163, 0]
click at [77, 332] on textarea at bounding box center [311, 314] width 481 height 92
click at [91, 315] on textarea at bounding box center [311, 314] width 481 height 92
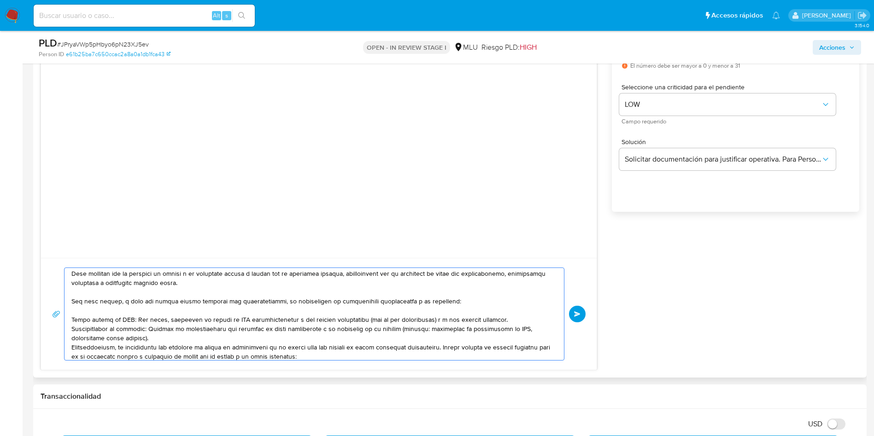
scroll to position [69, 0]
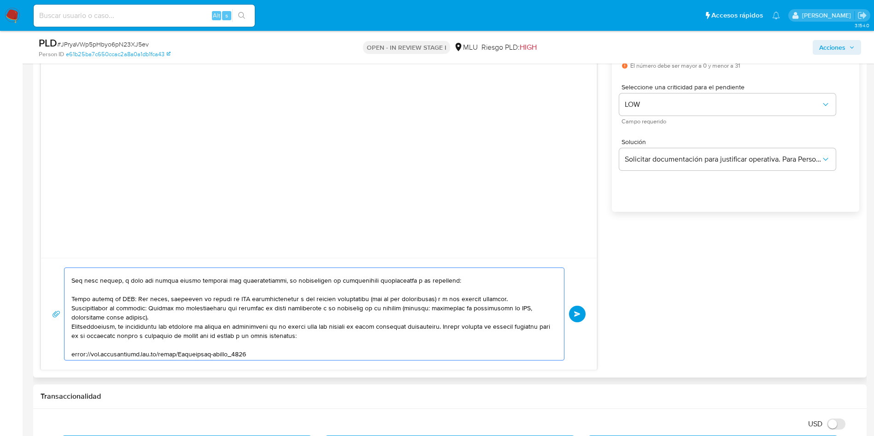
drag, startPoint x: 286, startPoint y: 280, endPoint x: 69, endPoint y: 280, distance: 217.4
click at [69, 280] on div at bounding box center [311, 314] width 495 height 92
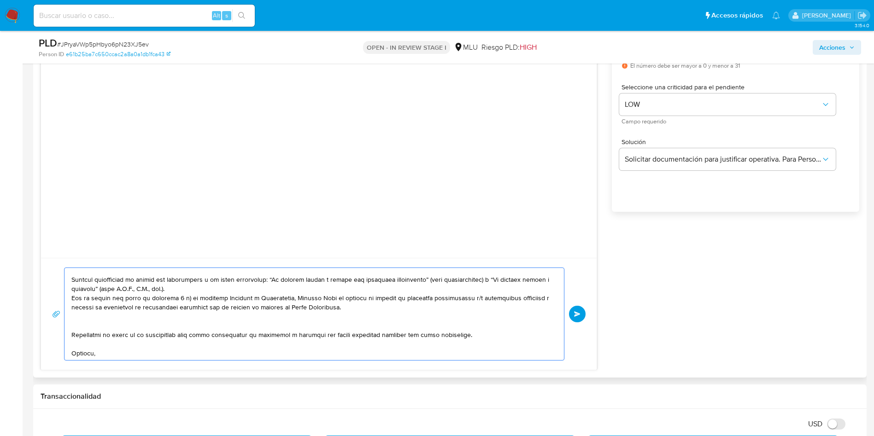
scroll to position [172, 0]
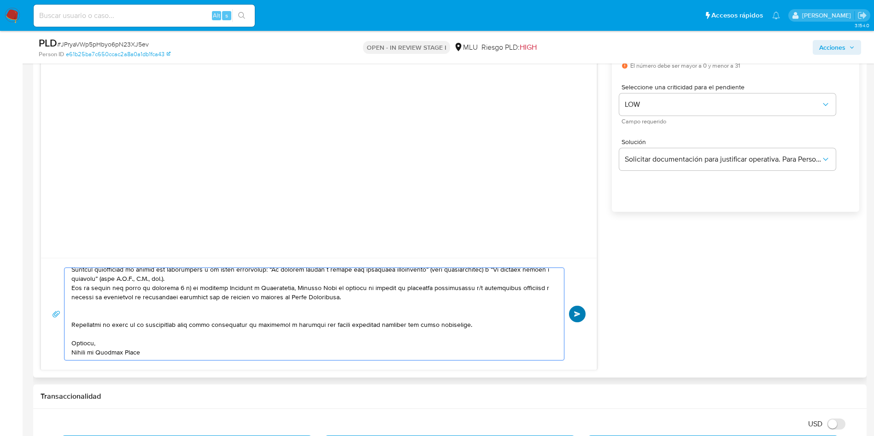
type textarea "Hola Shirley, ¿cómo estás? Te contactamos ya que hemos notado un volumen de ope…"
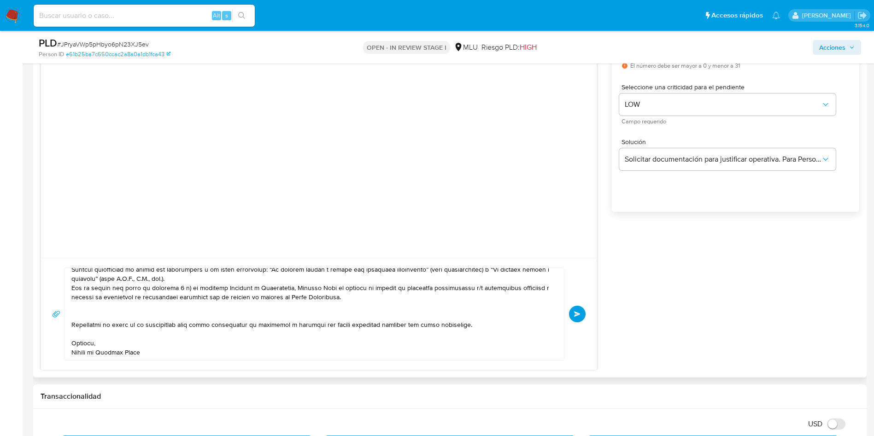
click at [574, 316] on span "Enviar" at bounding box center [577, 314] width 6 height 6
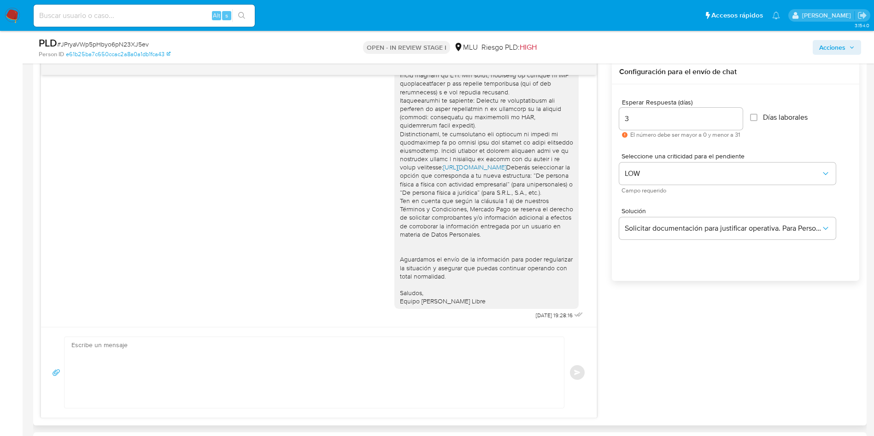
scroll to position [186, 0]
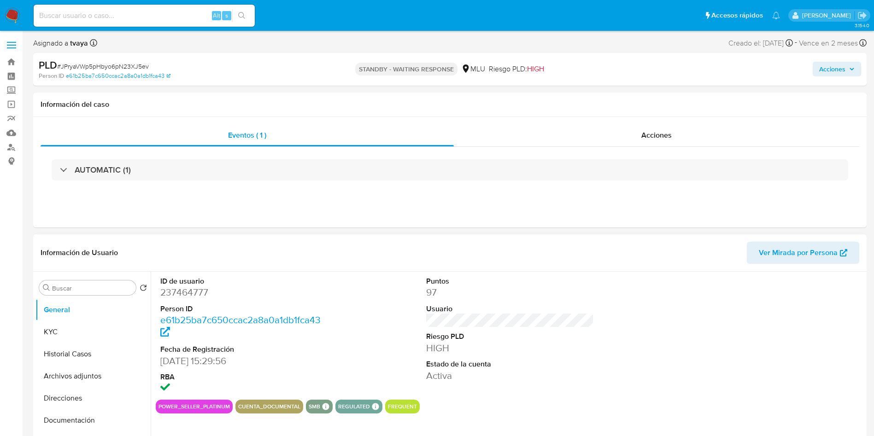
select select "10"
click at [178, 295] on dd "237464777" at bounding box center [244, 292] width 168 height 13
copy dd "237464777"
